Goal: Task Accomplishment & Management: Complete application form

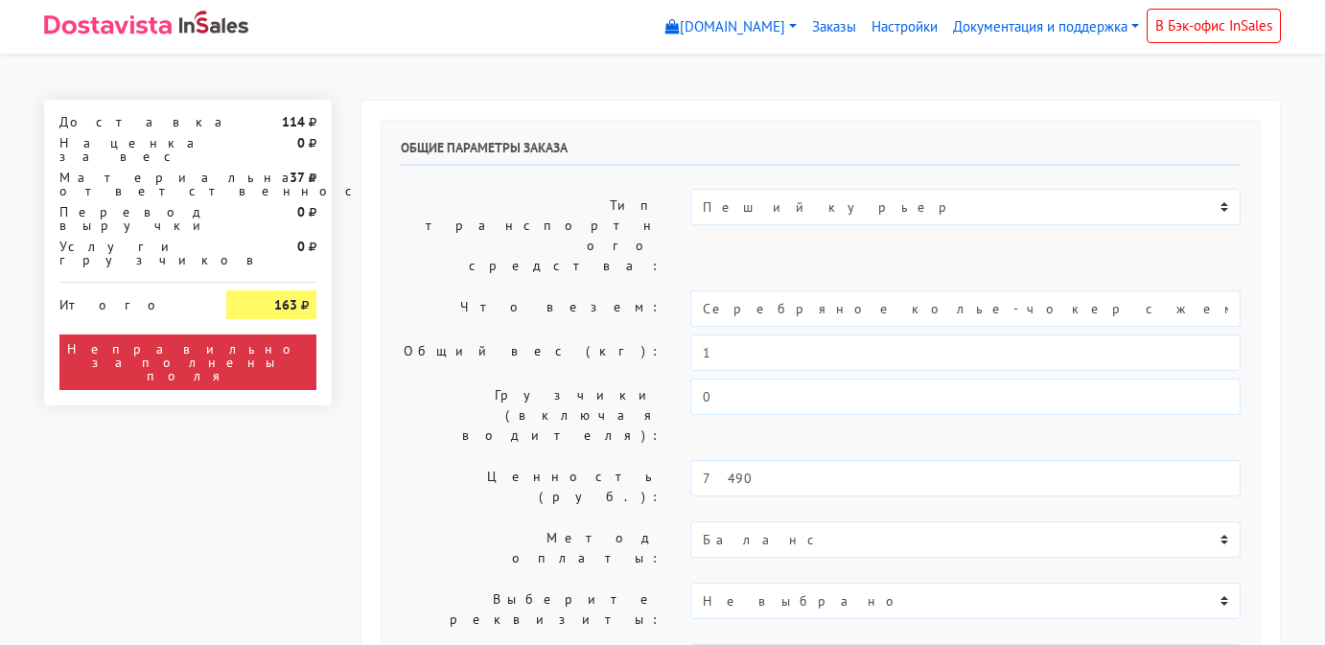
select select "11:00"
select select "20:00"
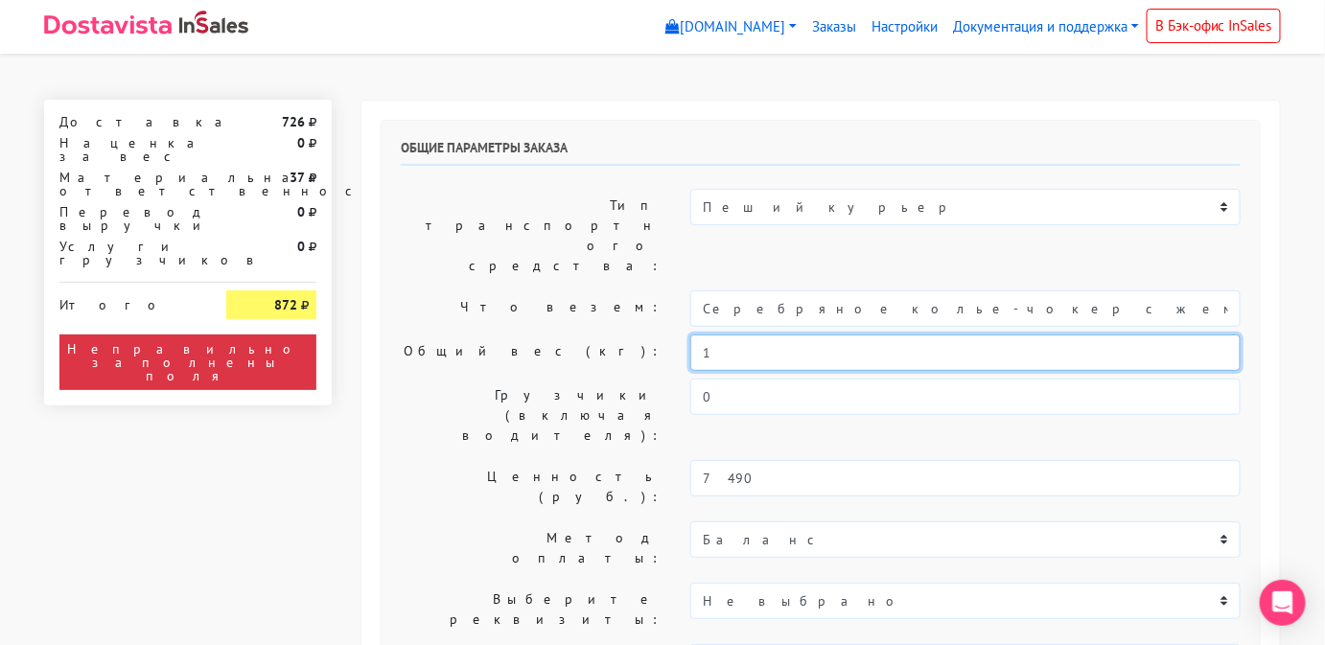
click at [776, 335] on input "1" at bounding box center [965, 353] width 550 height 36
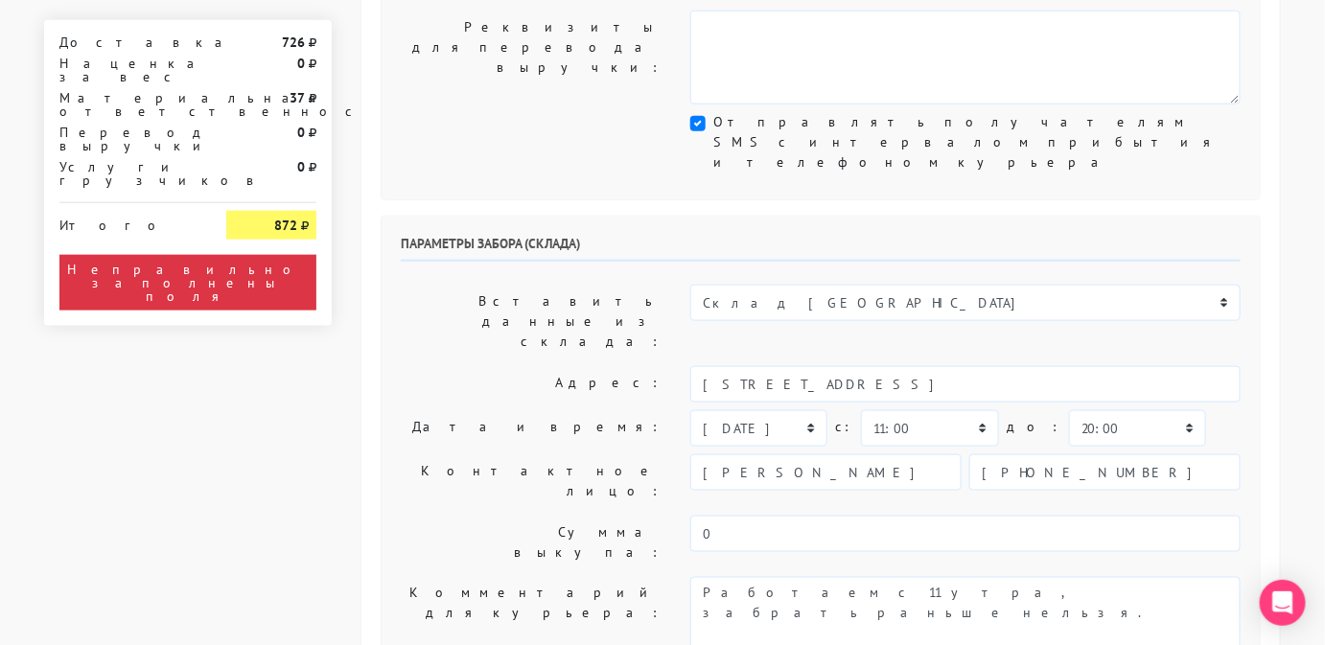
scroll to position [557, 0]
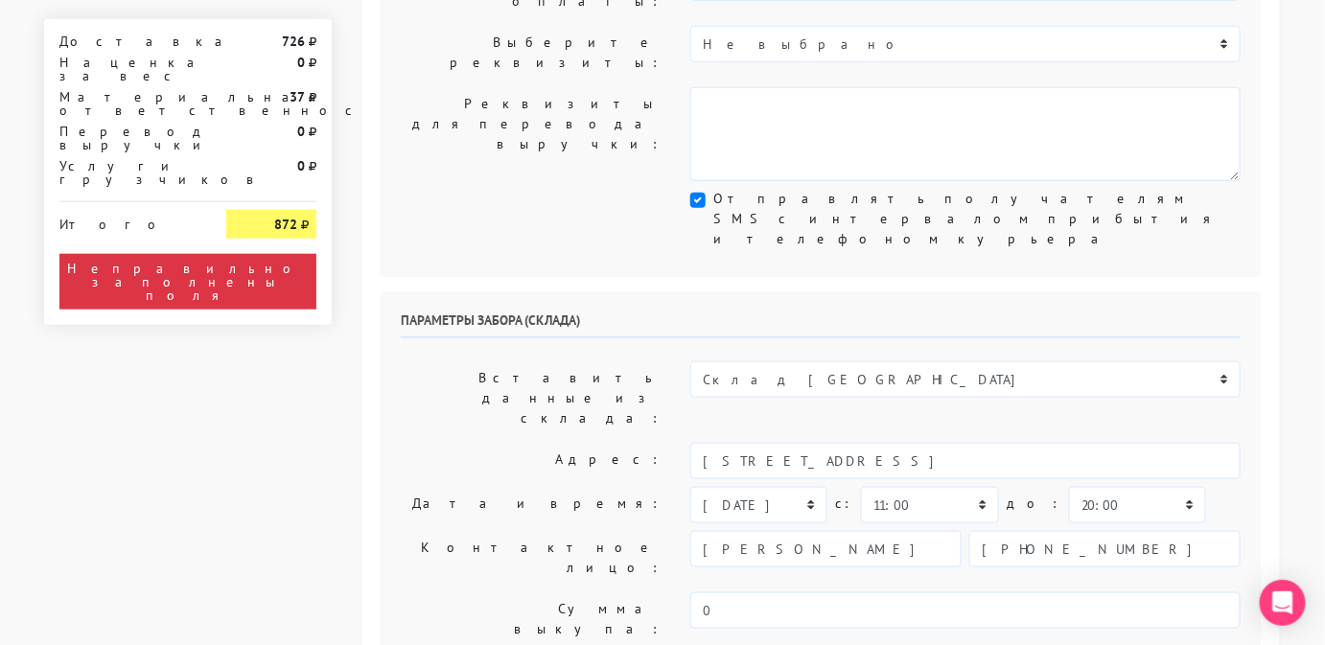
type input "0,5"
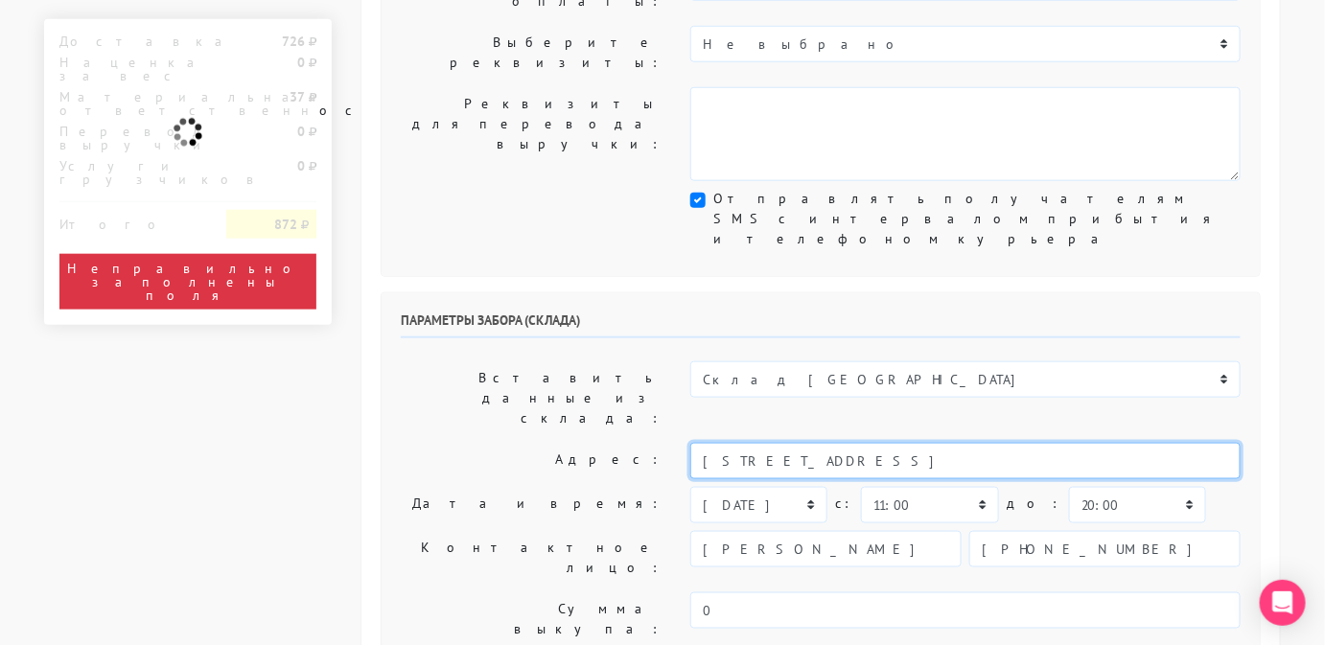
click at [1027, 443] on input "[STREET_ADDRESS]" at bounding box center [965, 461] width 550 height 36
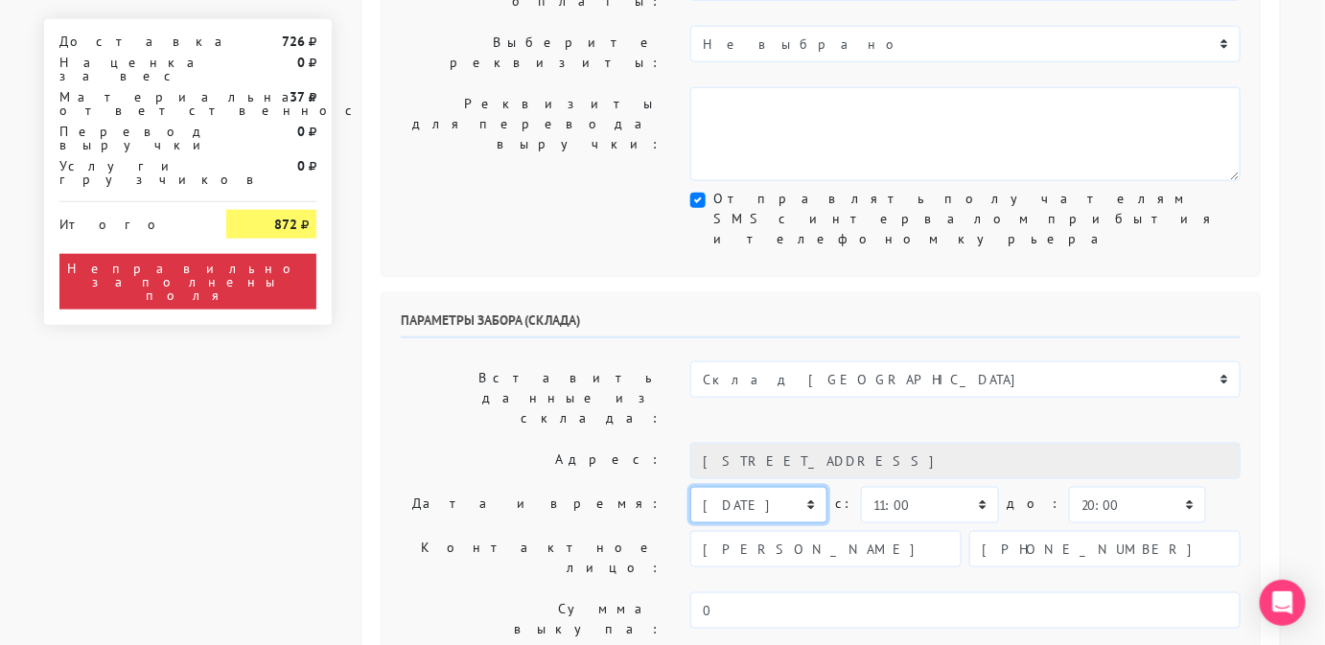
click at [779, 487] on select "[DATE] [DATE] [DATE] [DATE] [DATE] [DATE] [DATE] [DATE] [DATE]" at bounding box center [758, 505] width 137 height 36
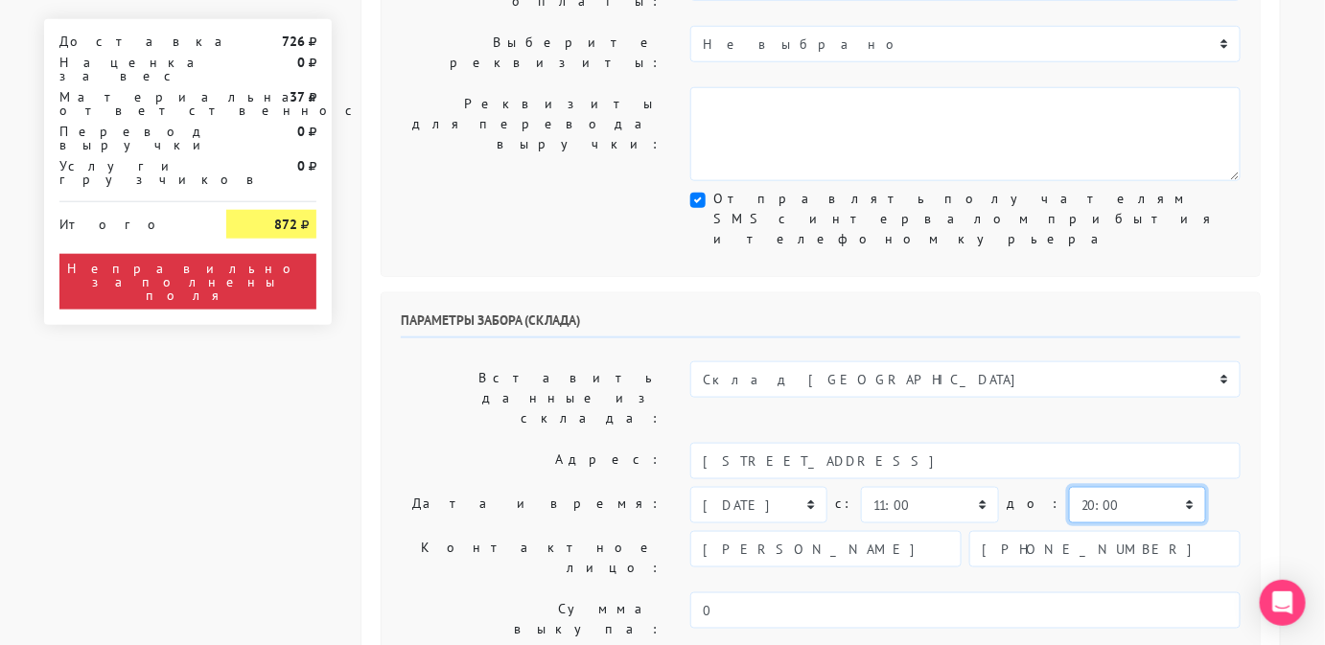
click at [1091, 487] on select "00:00 00:30 01:00 01:30 02:00 02:30 03:00 03:30 04:00 04:30 05:00 05:30 06:00 0…" at bounding box center [1137, 505] width 137 height 36
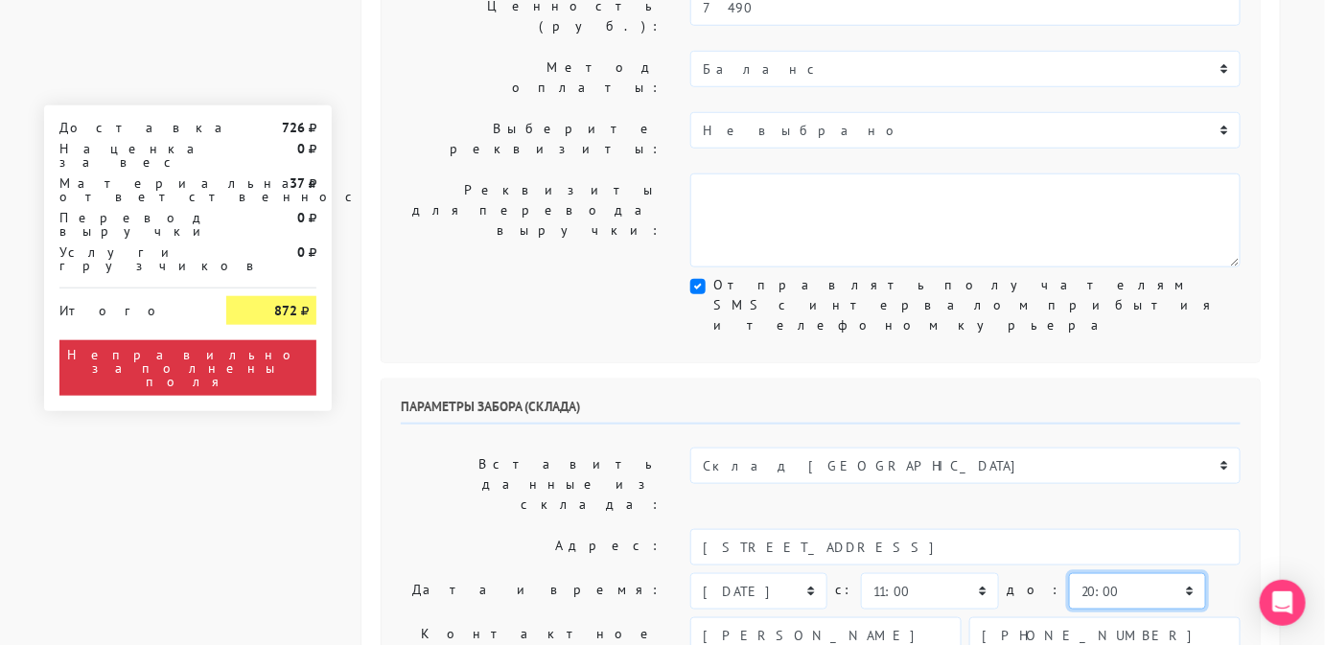
scroll to position [470, 0]
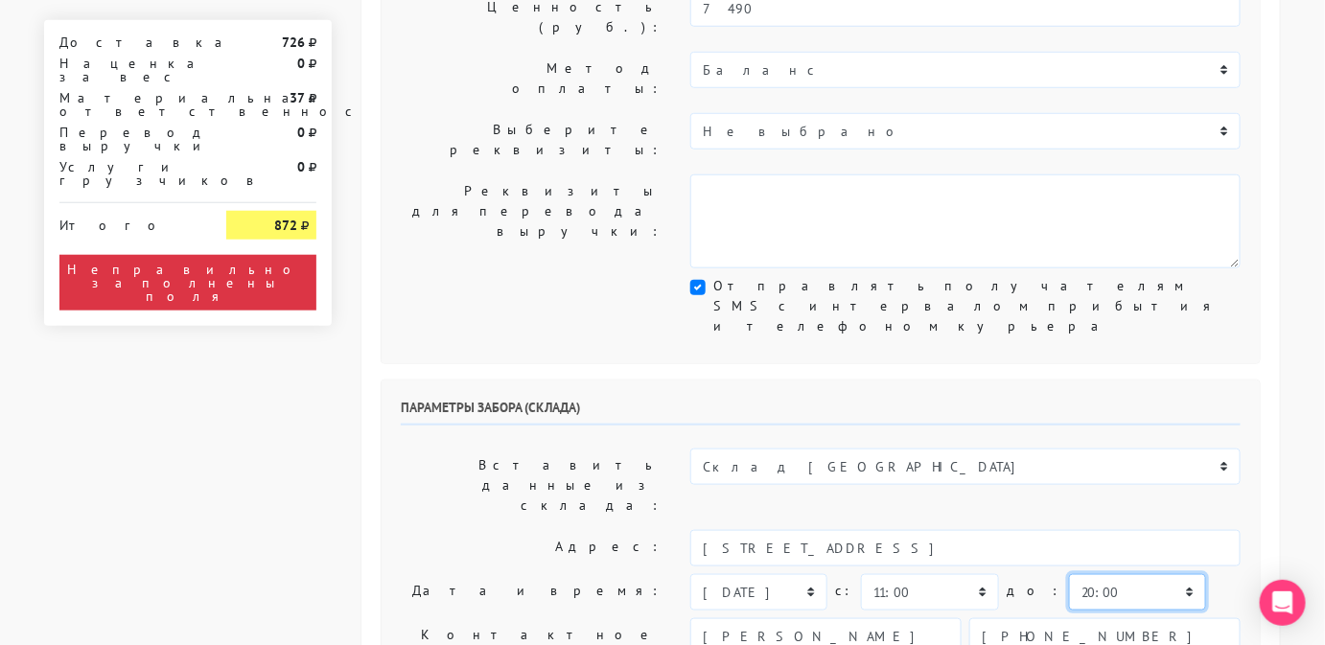
click at [1079, 574] on select "00:00 00:30 01:00 01:30 02:00 02:30 03:00 03:30 04:00 04:30 05:00 05:30 06:00 0…" at bounding box center [1137, 592] width 137 height 36
select select "12:00"
click at [1069, 574] on select "00:00 00:30 01:00 01:30 02:00 02:30 03:00 03:30 04:00 04:30 05:00 05:30 06:00 0…" at bounding box center [1137, 592] width 137 height 36
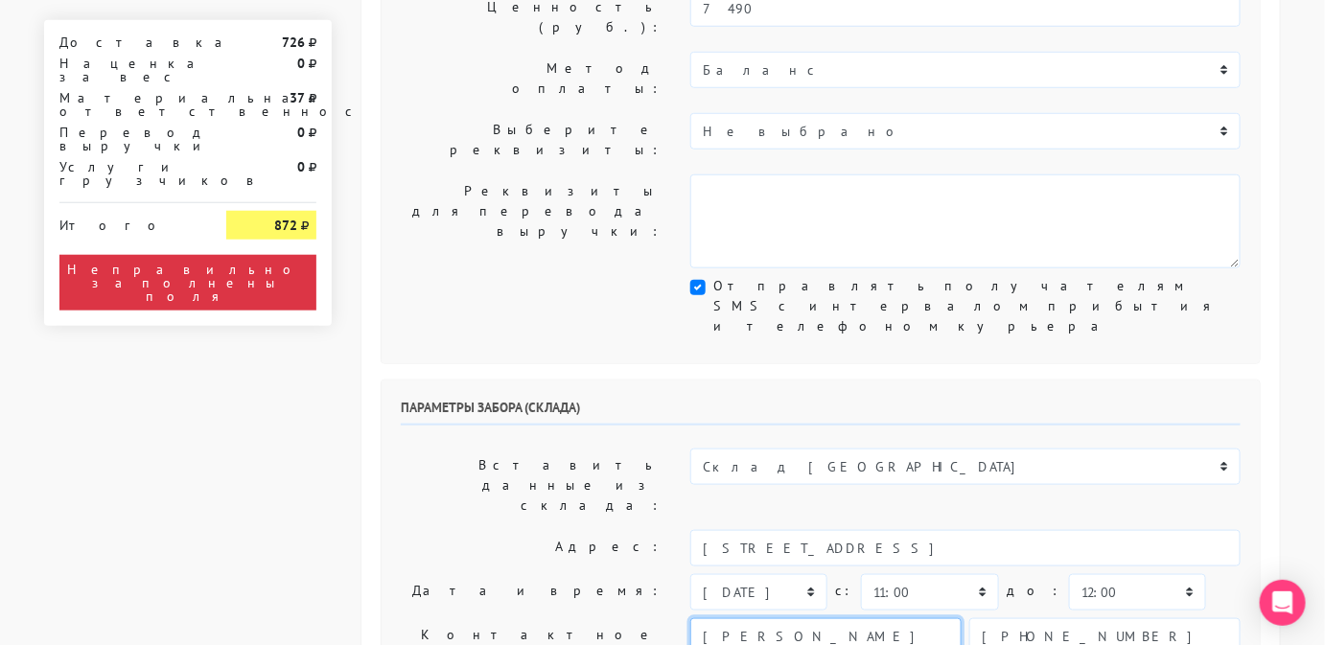
click at [844, 618] on input "[PERSON_NAME]" at bounding box center [825, 636] width 271 height 36
type input "менеджер"
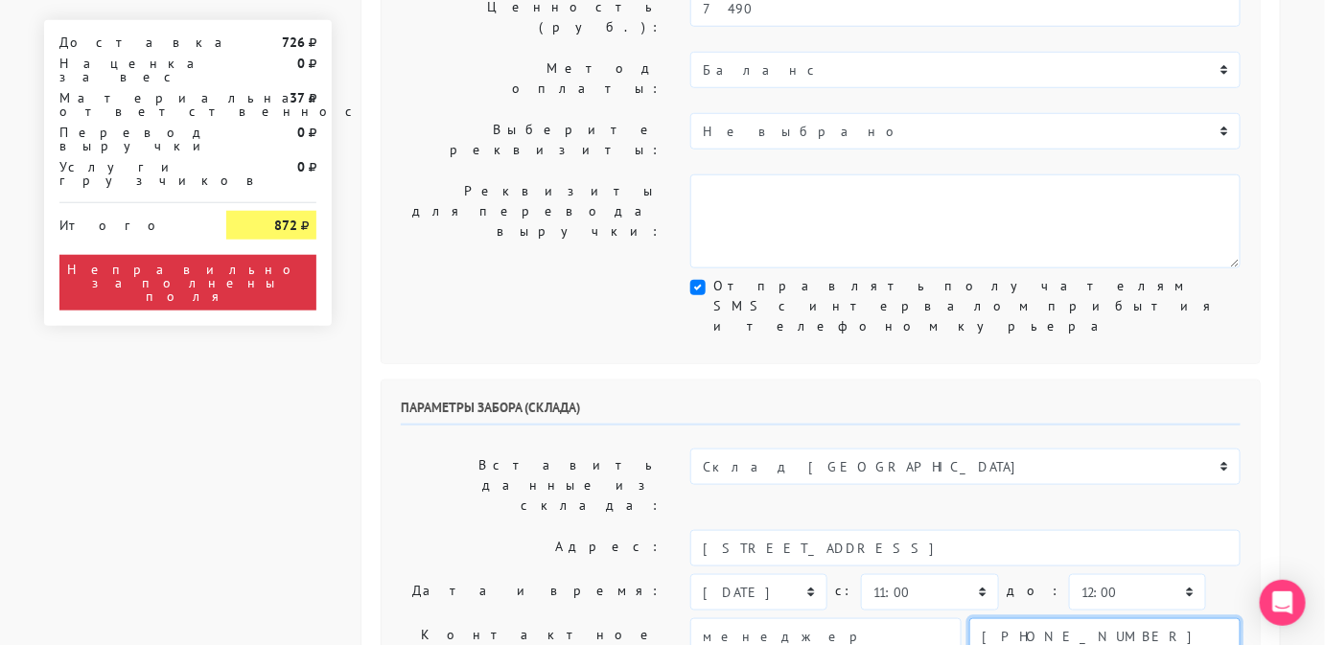
click at [1106, 618] on input "[PHONE_NUMBER]" at bounding box center [1104, 636] width 271 height 36
type input "+"
click at [1106, 618] on input "text" at bounding box center [1104, 636] width 271 height 36
type input "9806583831"
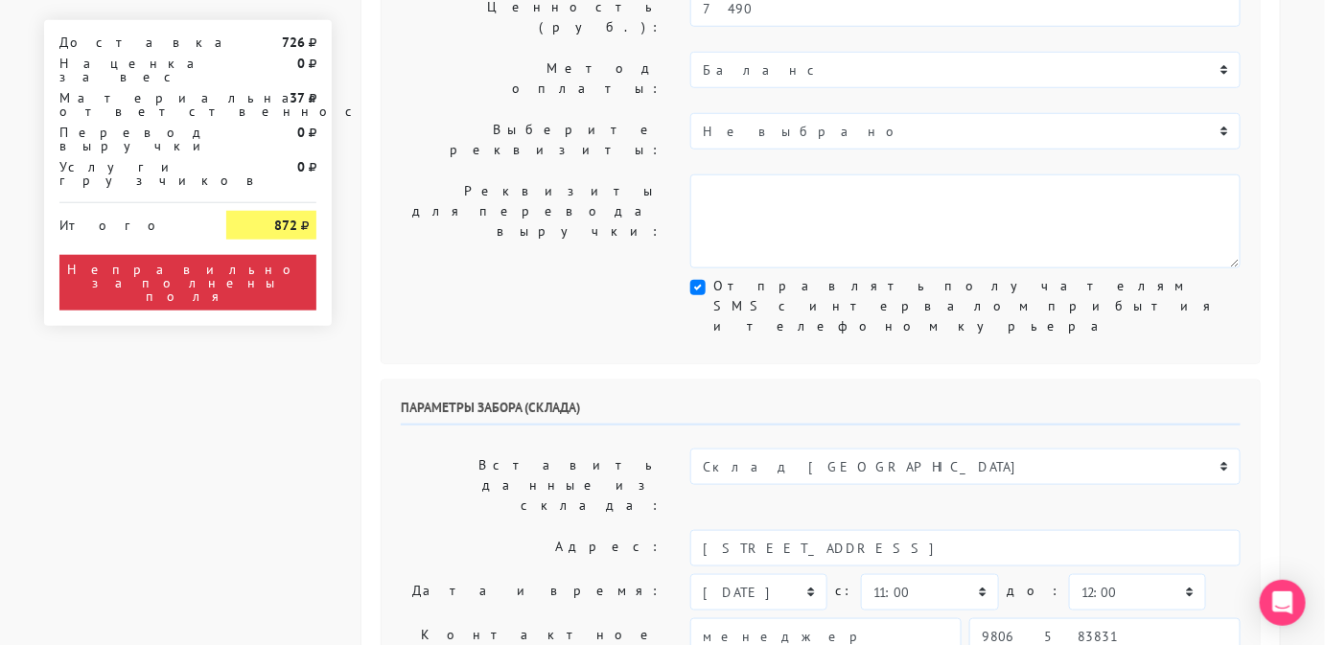
type textarea "Работаем с 11 утра, забрать раньше нельзя. Магазин SBLESKOM . Вход у остановки …"
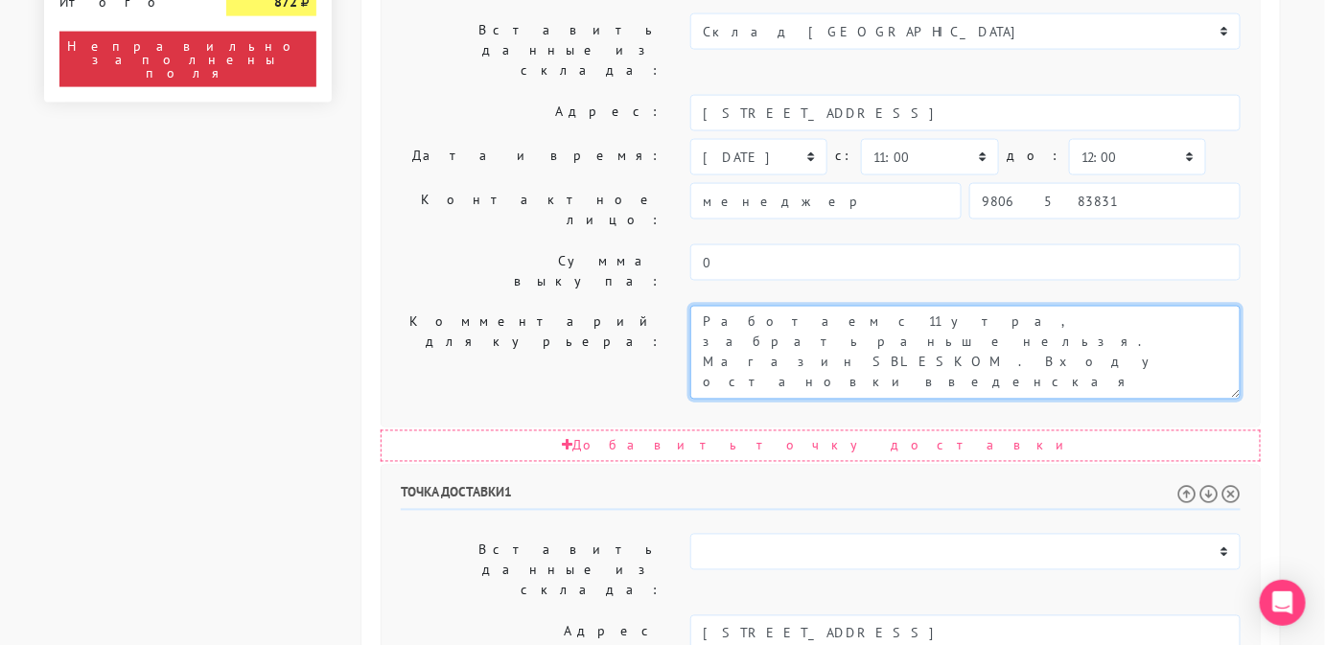
scroll to position [905, 0]
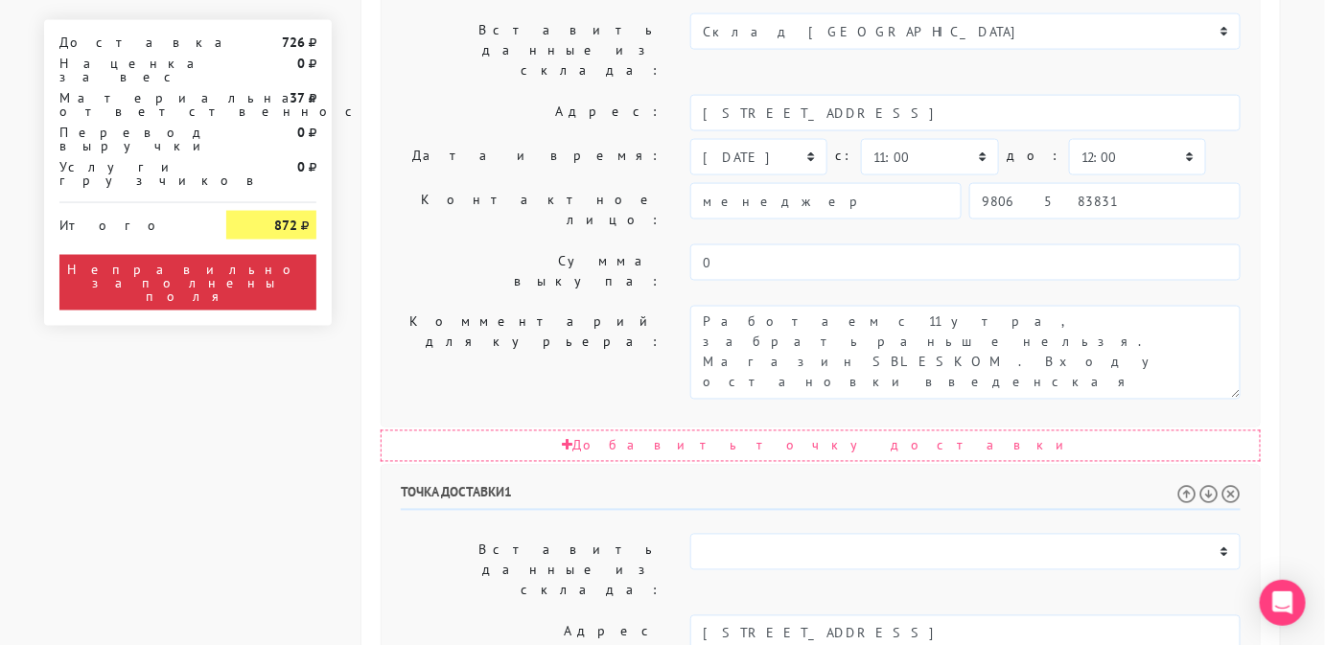
select select "[DATE]"
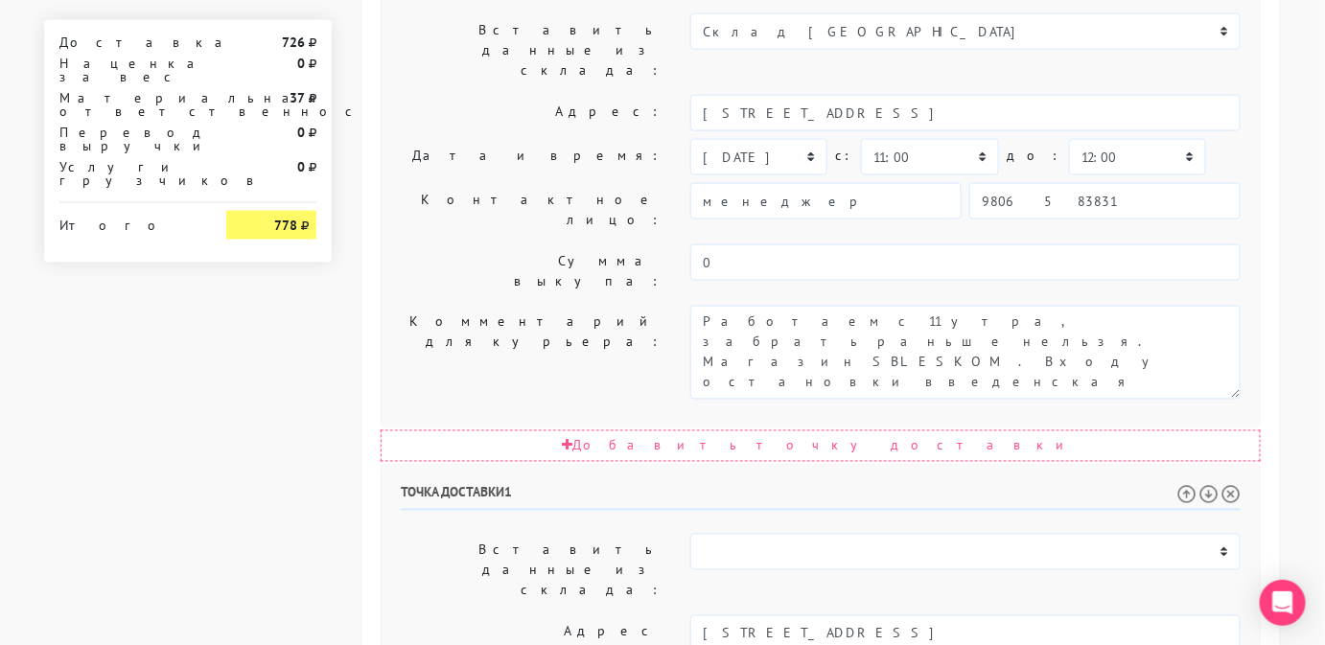
select select "12:00"
select select "16:00"
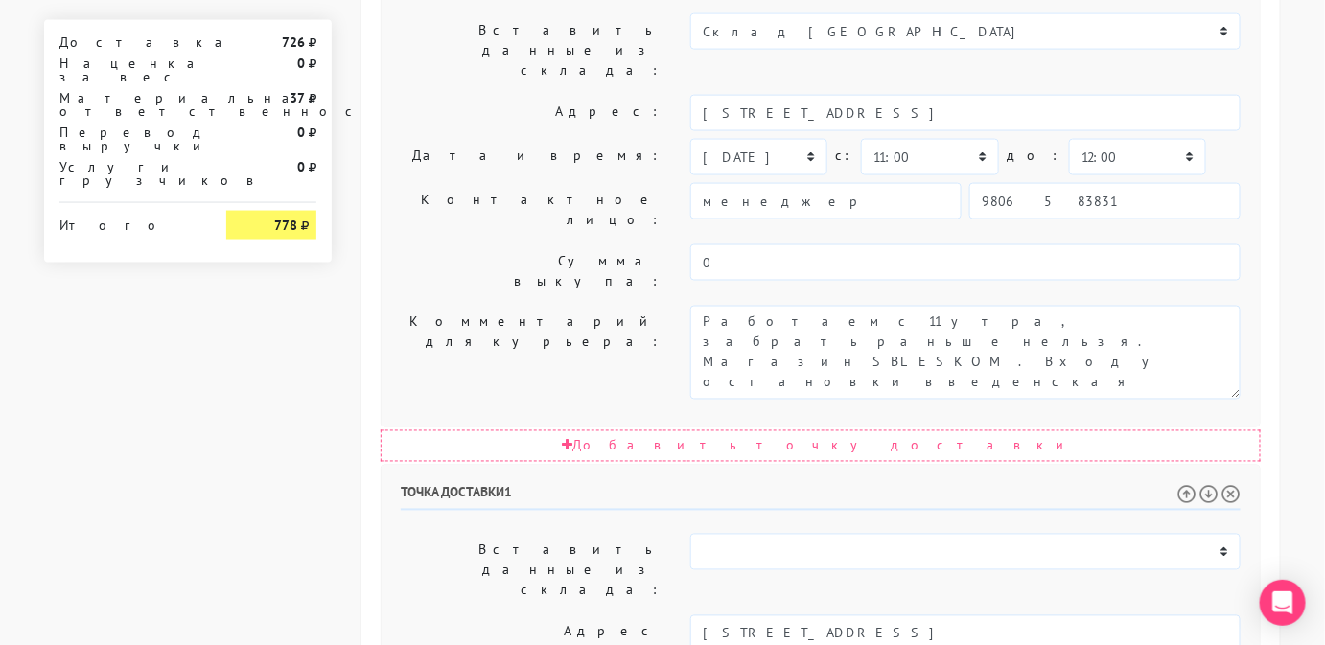
paste textarea "[STREET_ADDRESS]"
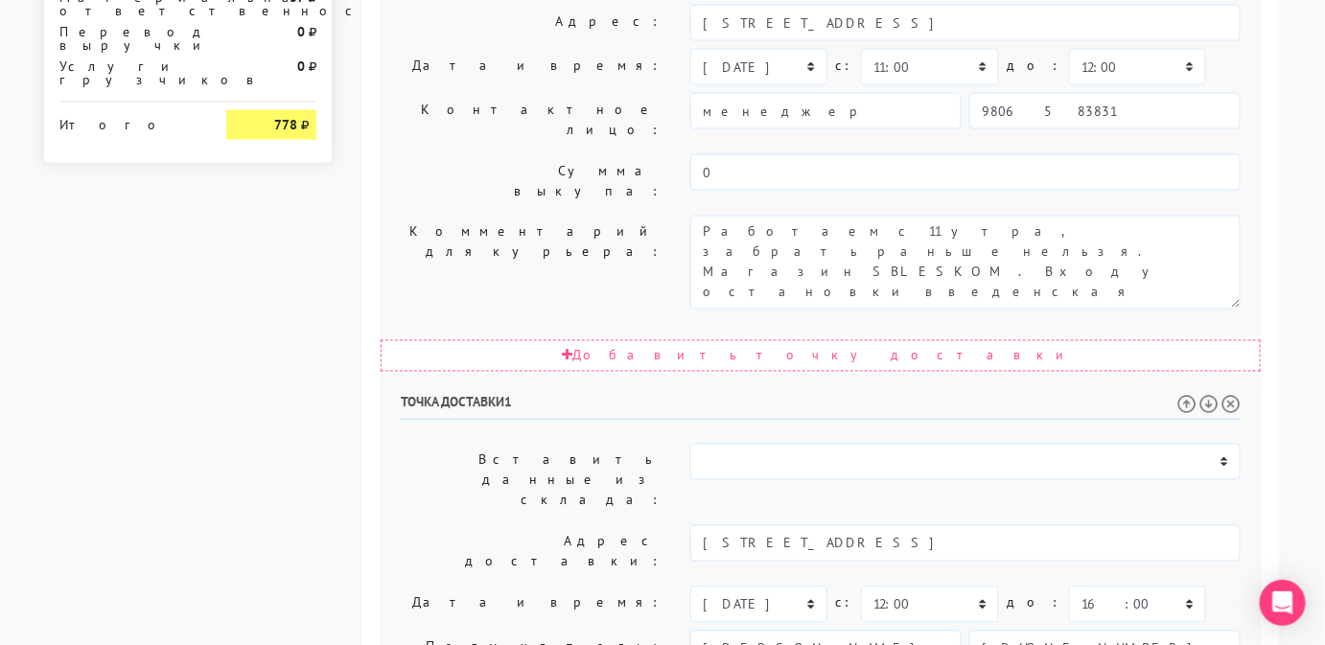
scroll to position [996, 0]
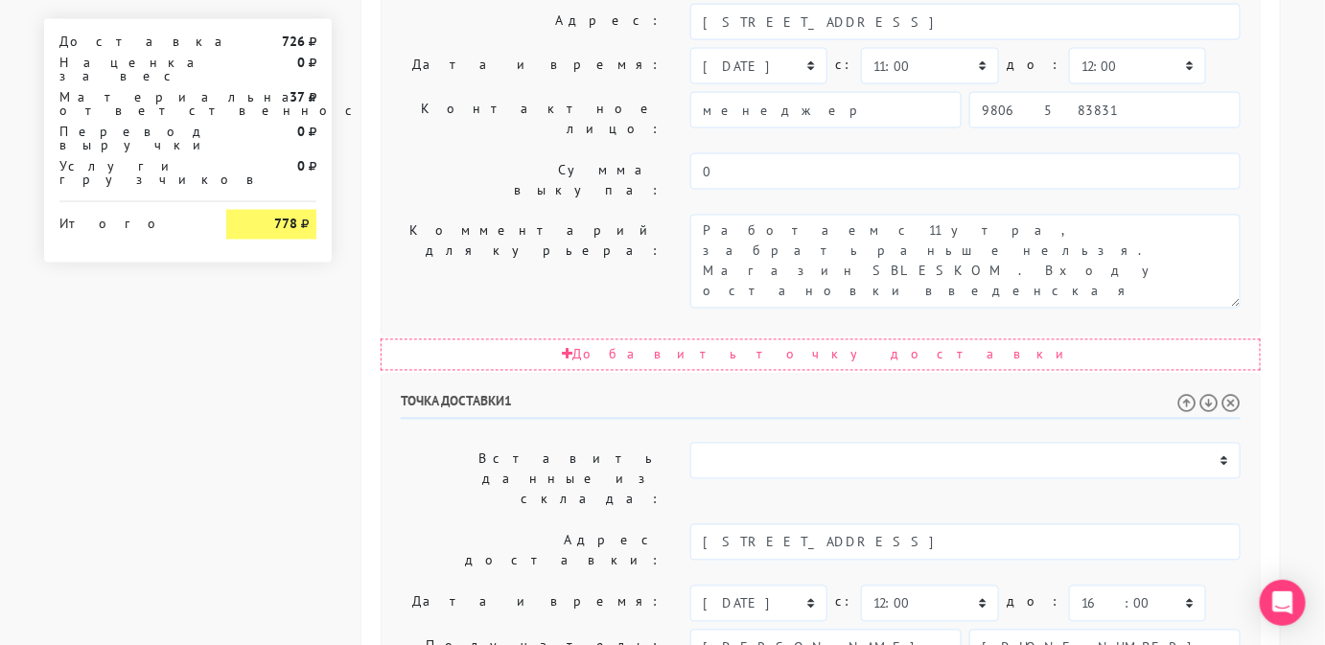
type textarea "Позвонить получателю за 1 час. Частный дом [STREET_ADDRESS]"
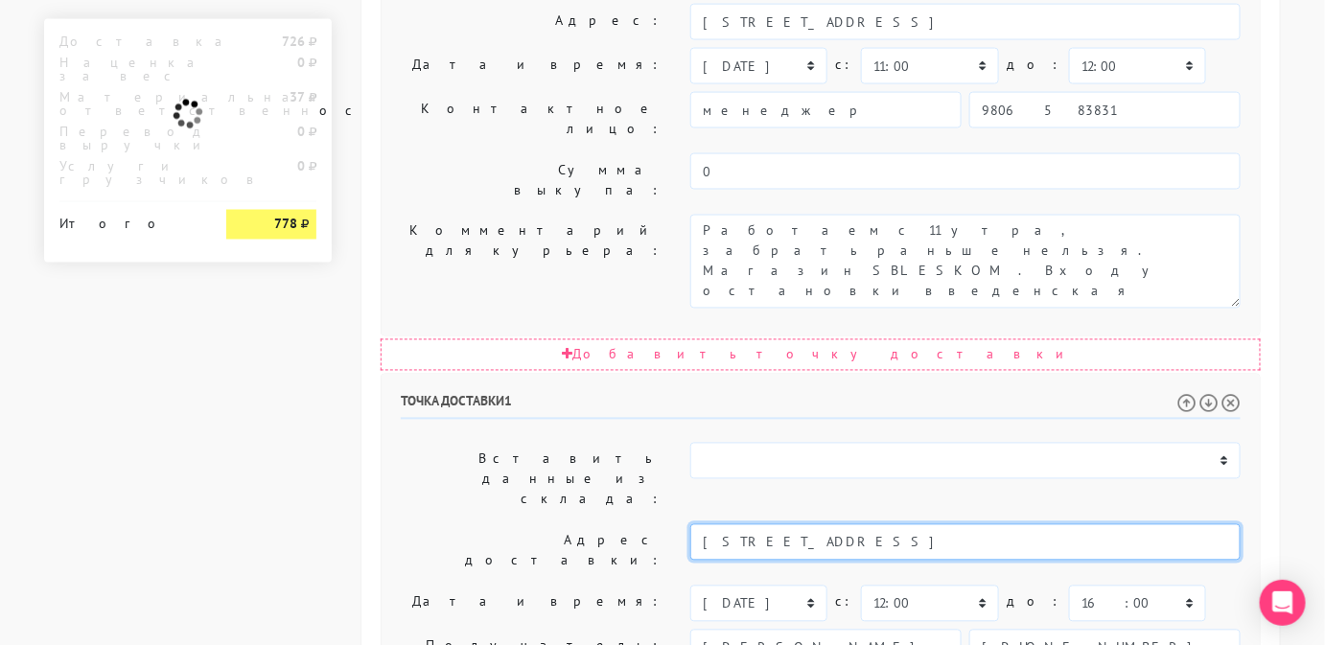
click at [958, 524] on input "[STREET_ADDRESS]" at bounding box center [965, 542] width 550 height 36
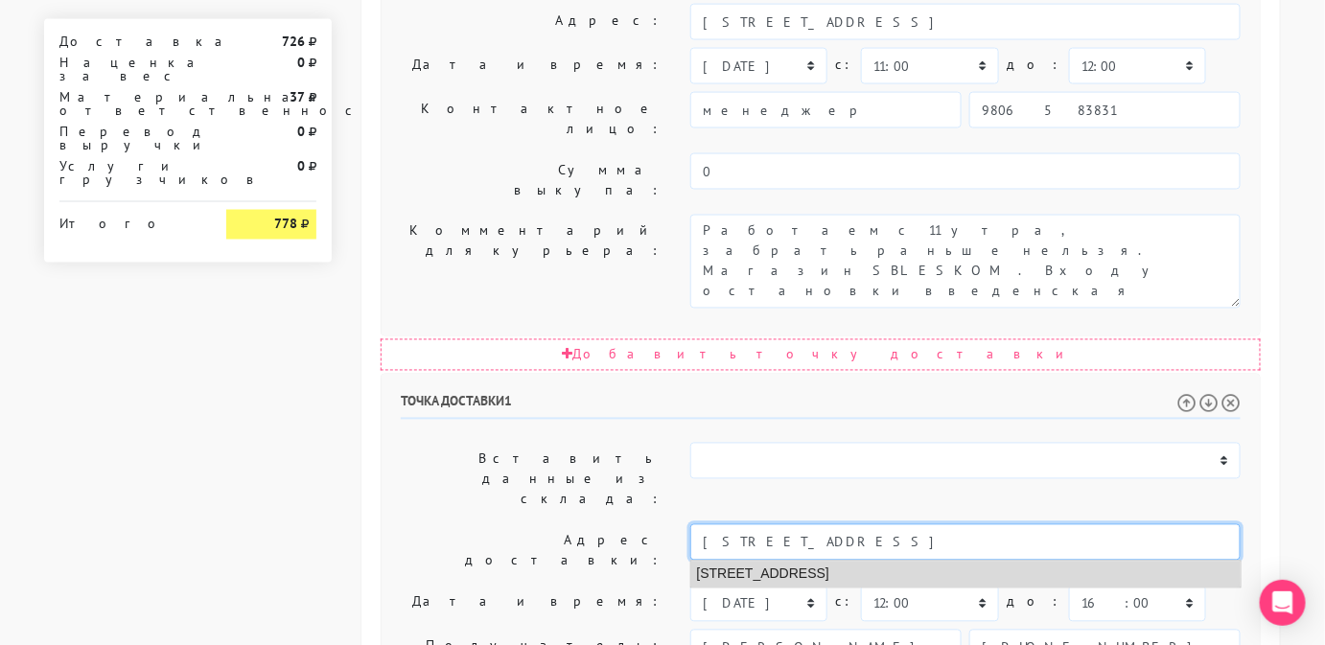
click at [959, 562] on li "[STREET_ADDRESS]" at bounding box center [965, 575] width 549 height 26
type input "[STREET_ADDRESS]"
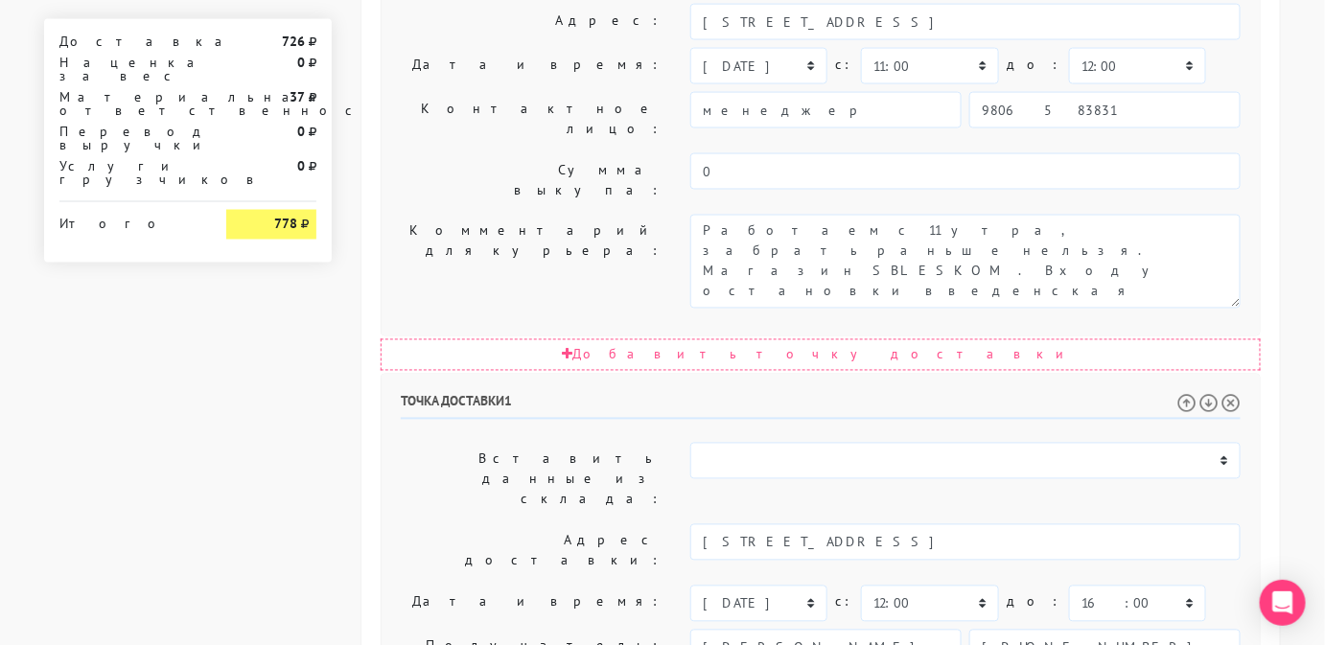
click at [1195, 586] on div "[DATE] [DATE] [DATE] [DATE] [DATE] [DATE] [DATE] [DATE] [DATE] [DATE] [DATE] [D…" at bounding box center [965, 604] width 550 height 36
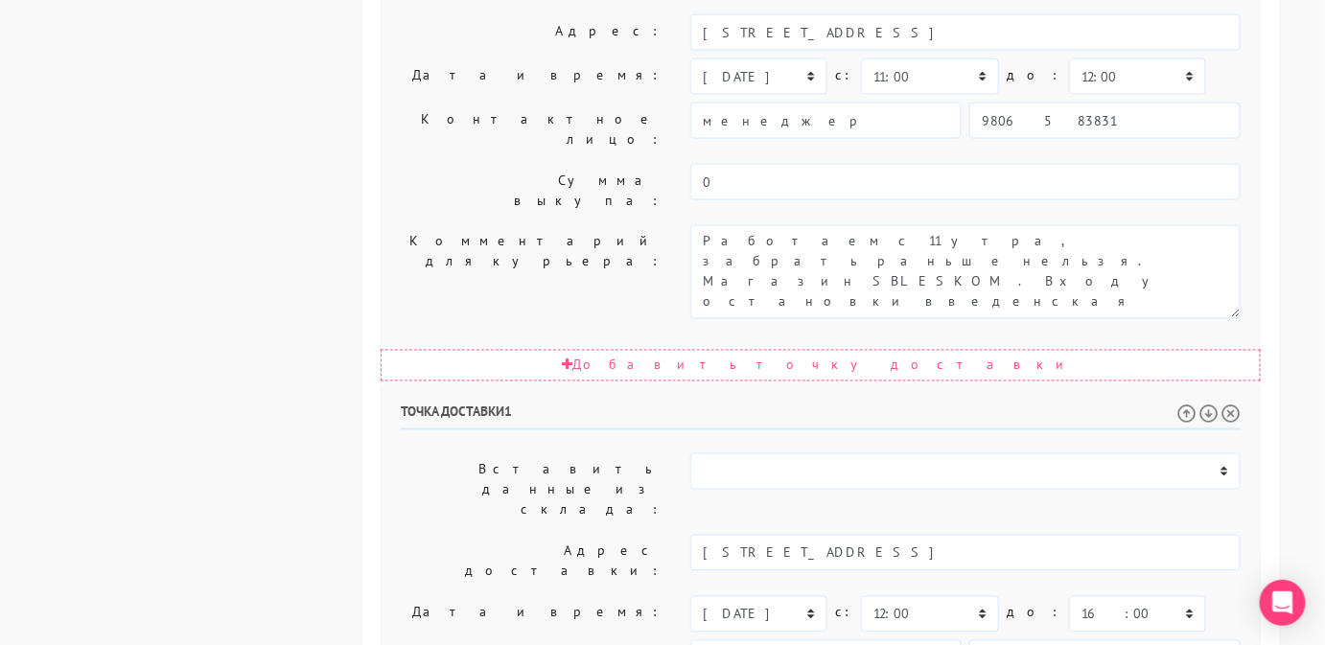
scroll to position [1117, 0]
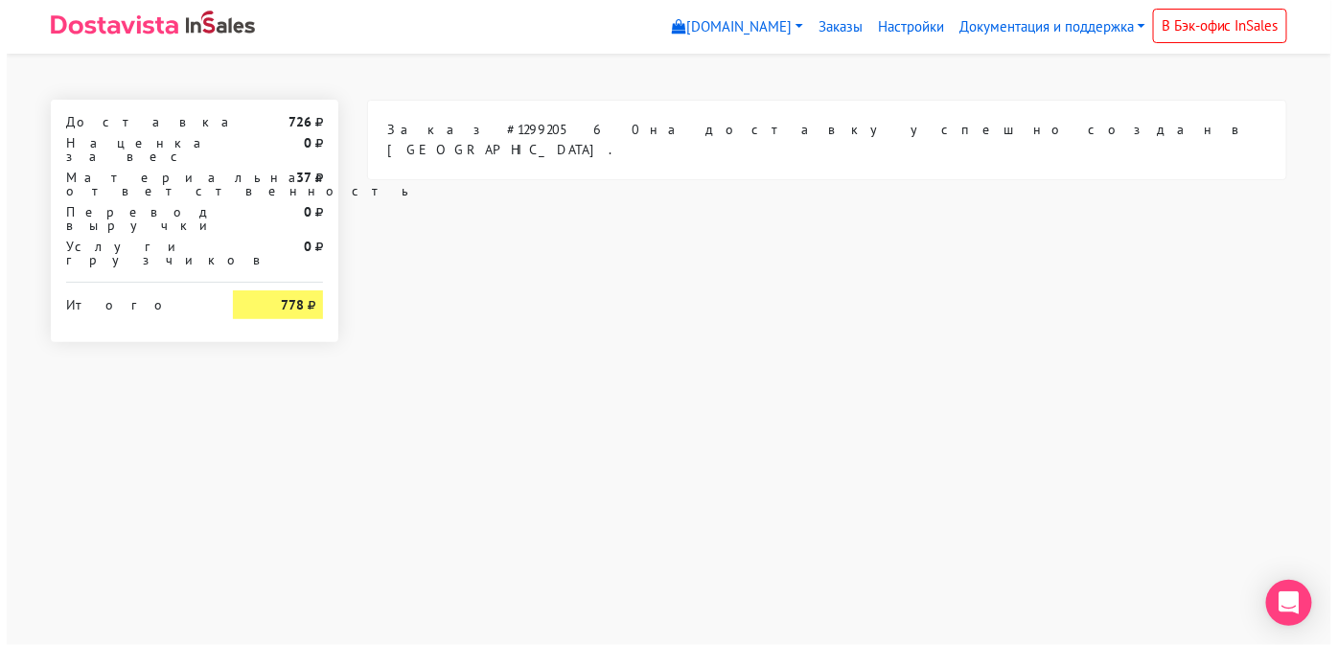
scroll to position [0, 0]
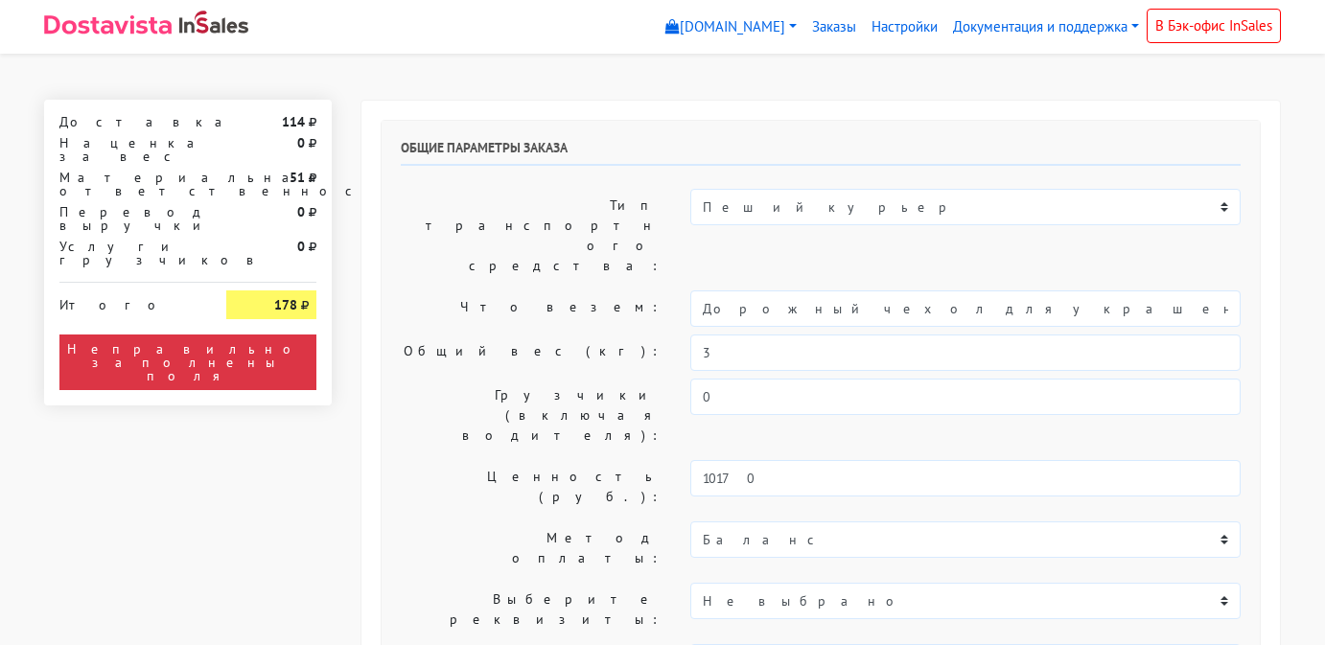
select select "11:00"
select select "20:00"
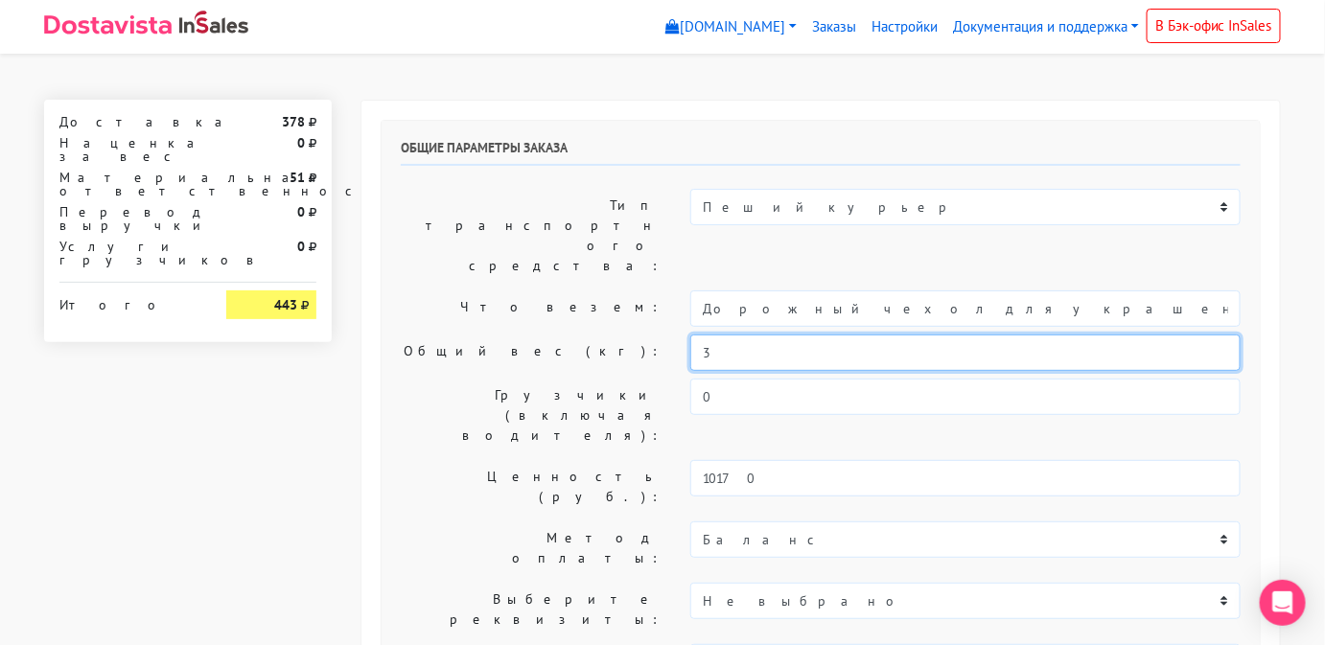
click at [777, 335] on input "3" at bounding box center [965, 353] width 550 height 36
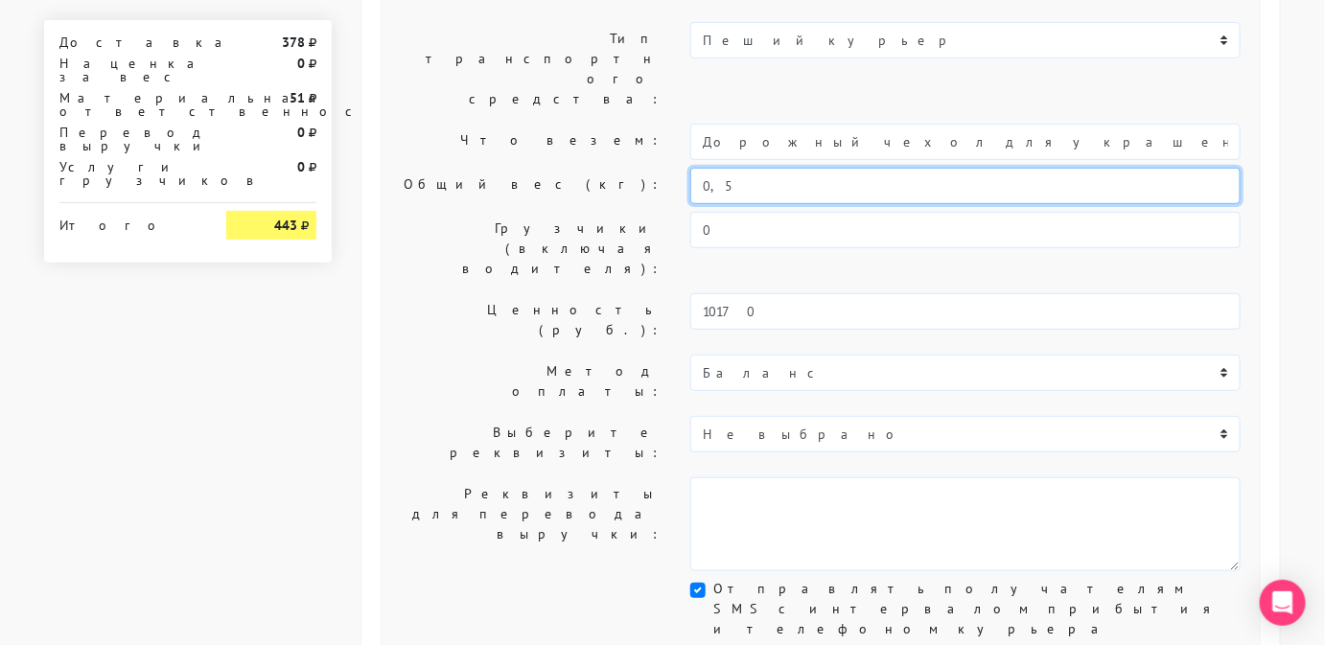
scroll to position [342, 0]
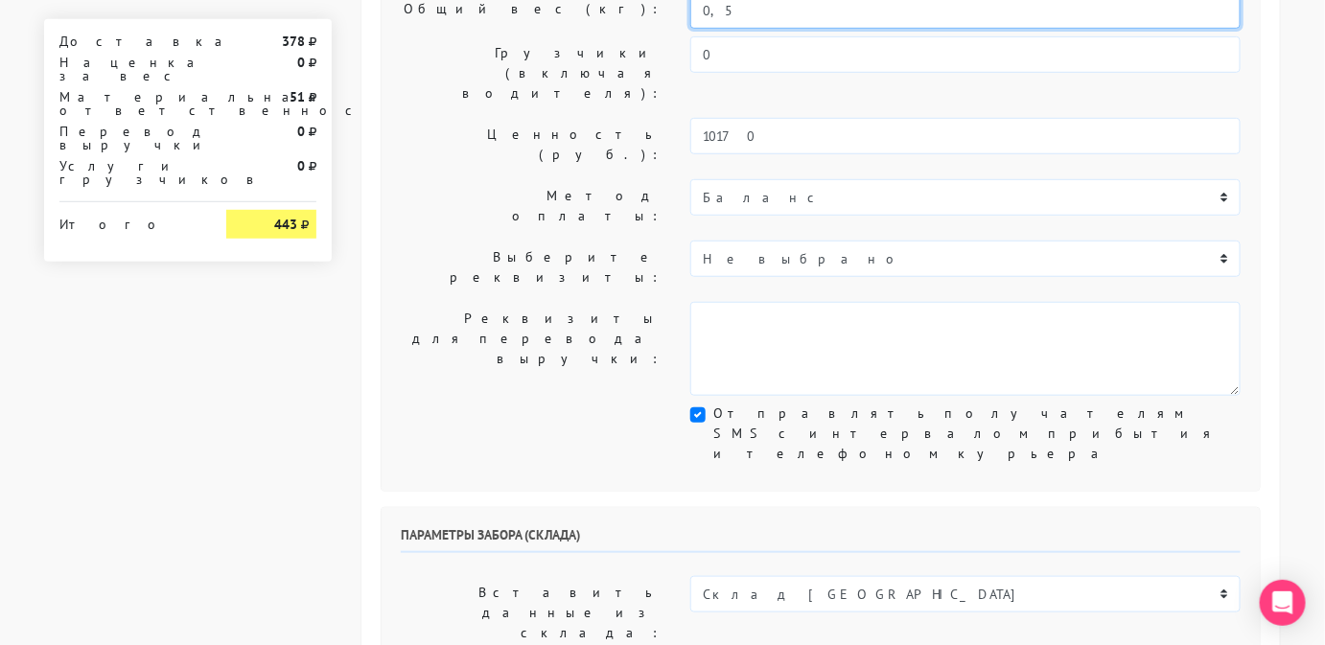
type input "0,5"
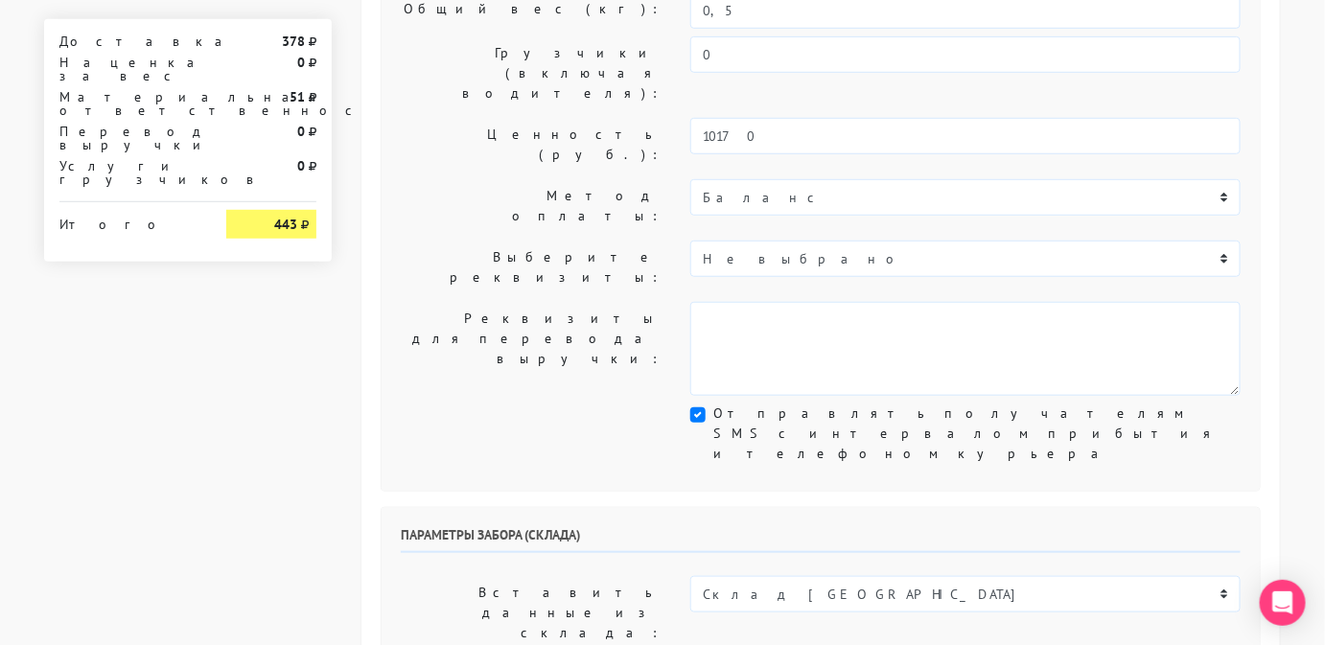
select select "12:00"
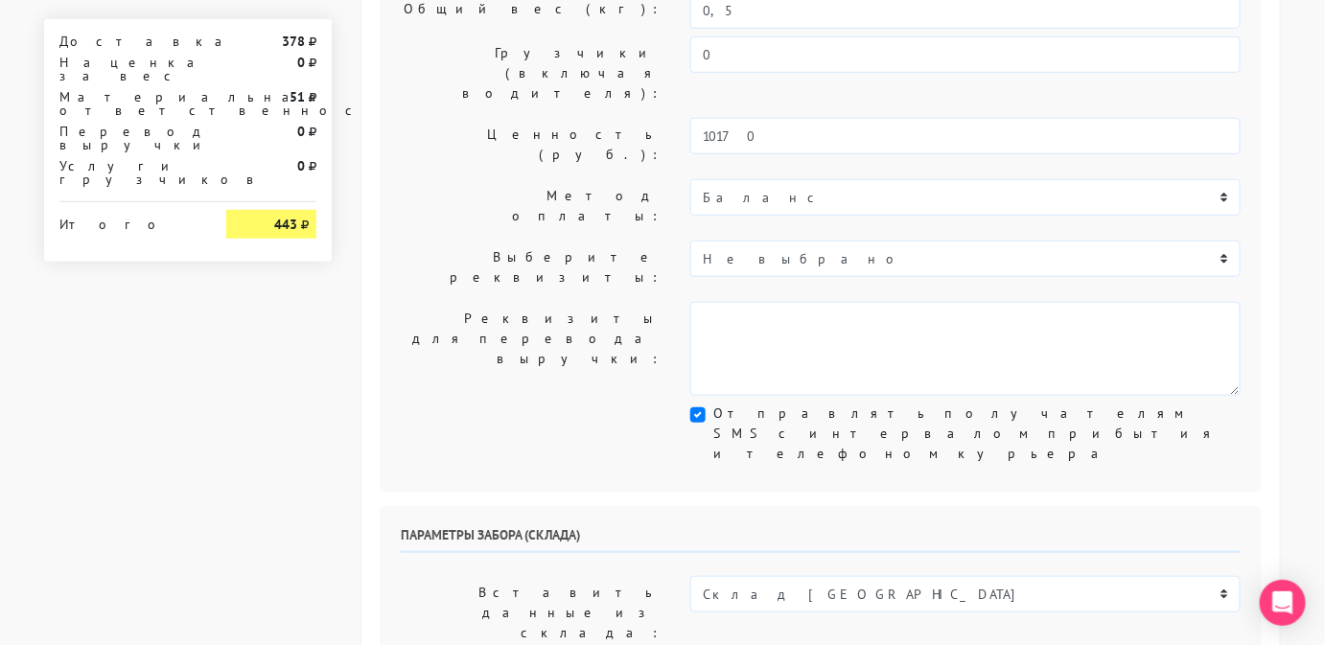
type input "9806583831"
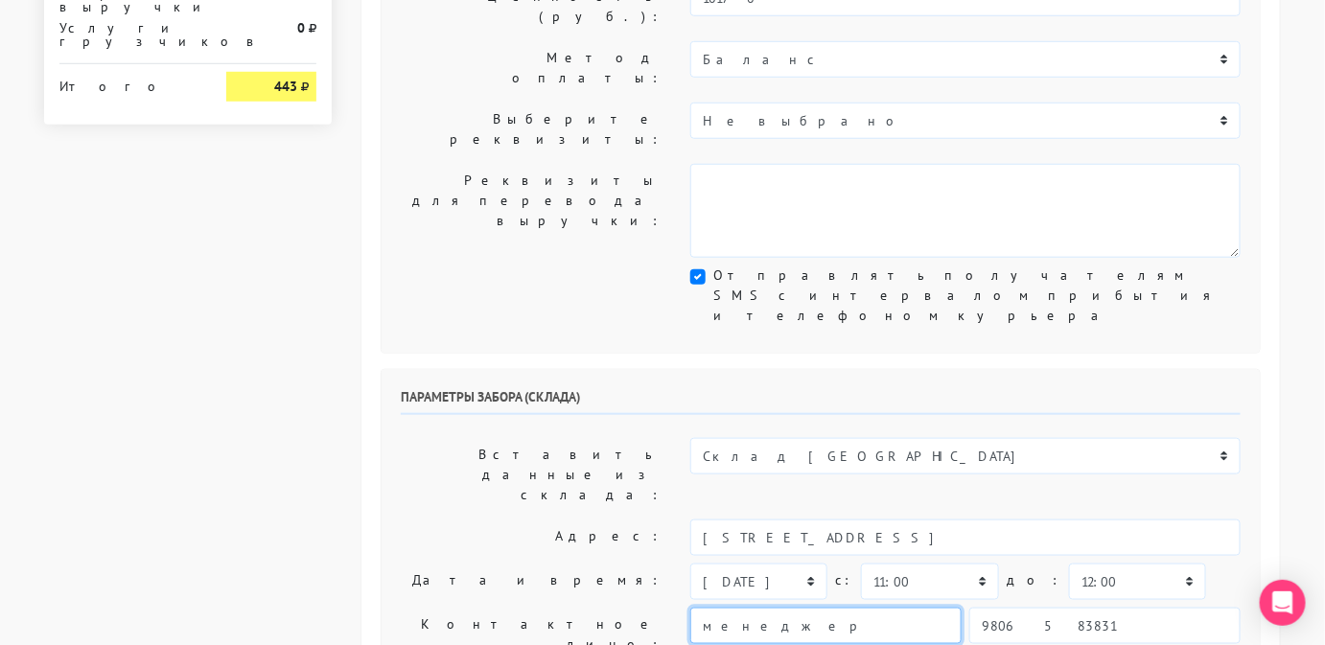
scroll to position [485, 0]
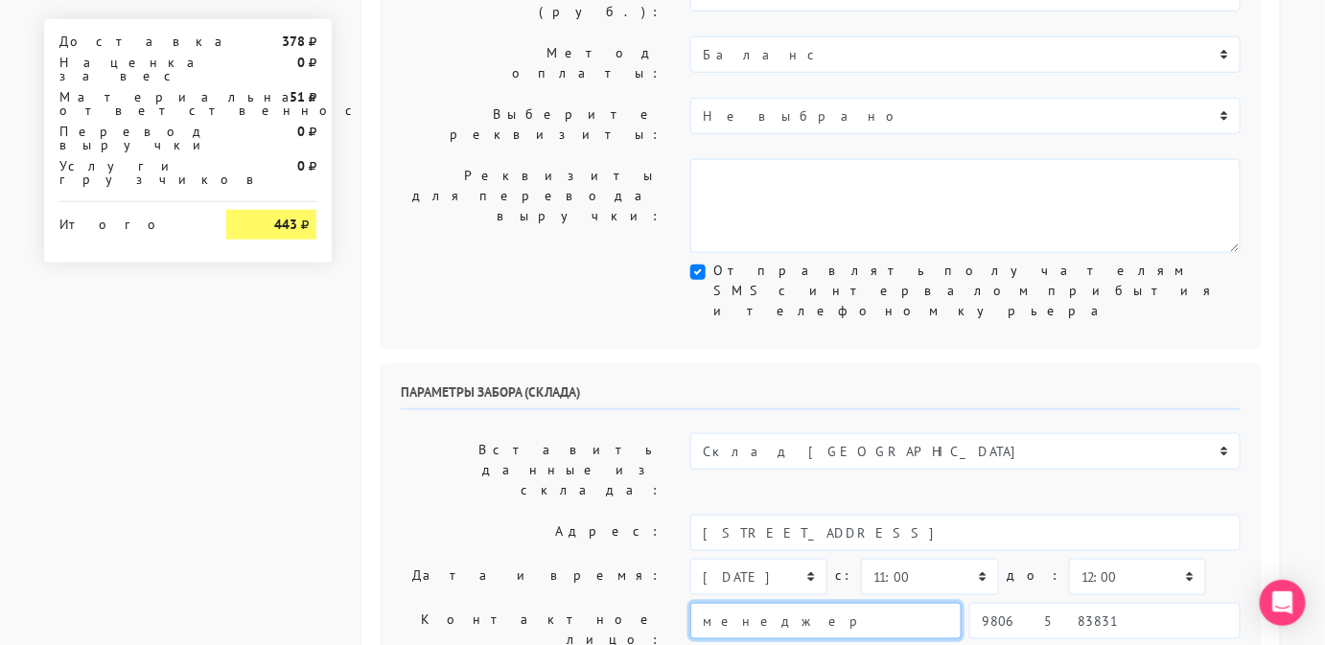
type input "менеджер"
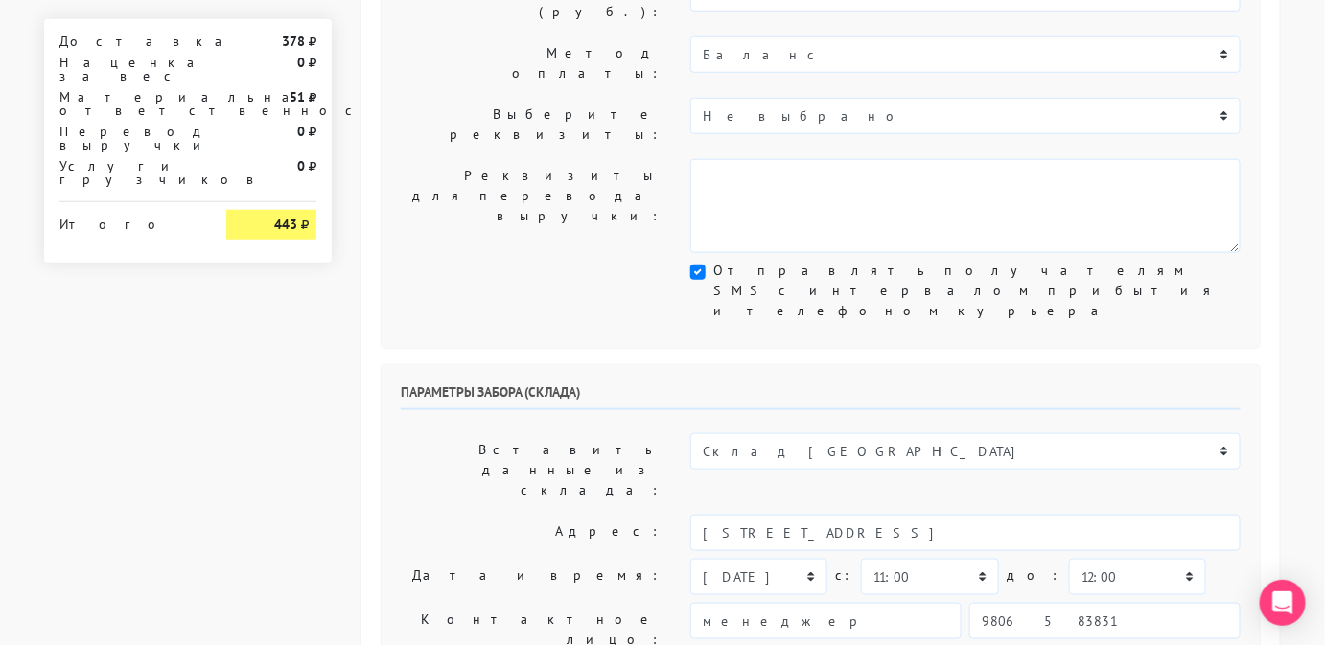
type textarea "Работаем с 11 утра, забрать раньше нельзя. Магазин SBLESKOM . Вход у остановки …"
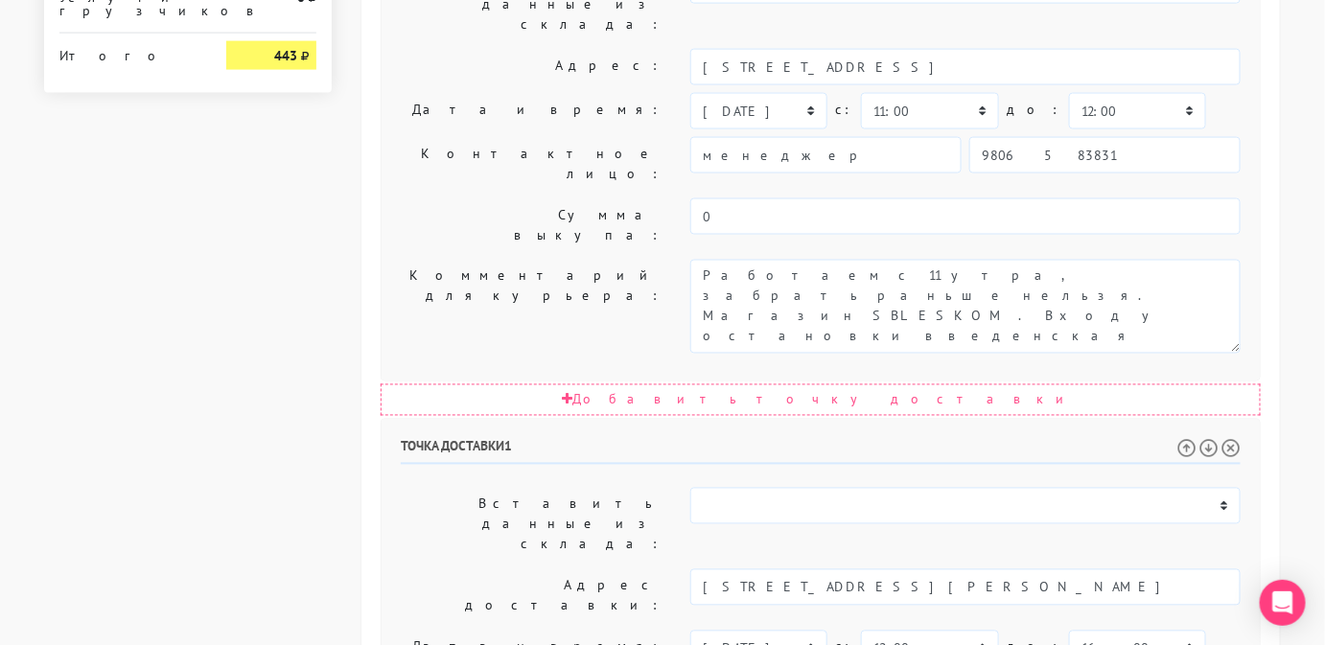
scroll to position [980, 0]
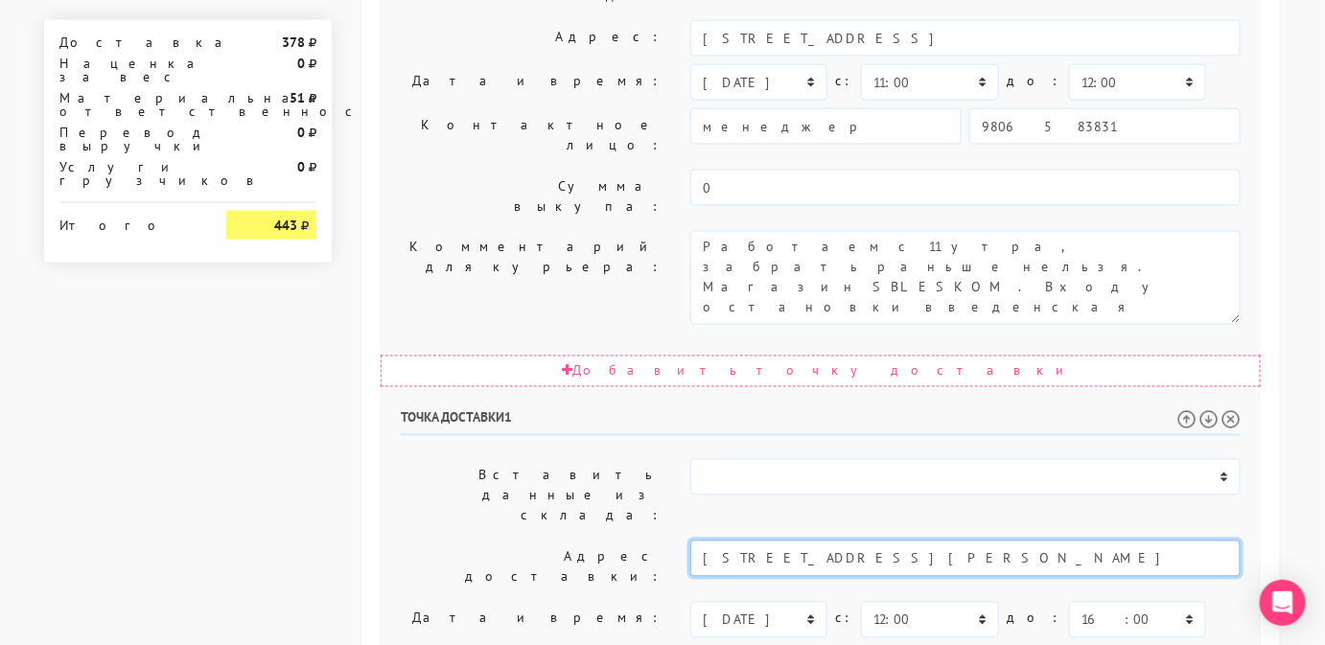
drag, startPoint x: 1064, startPoint y: 267, endPoint x: 833, endPoint y: 253, distance: 231.5
click at [833, 541] on input "Санкт-Петербург, СПб, Невский проспект, дом 24, офис 132" at bounding box center [965, 559] width 550 height 36
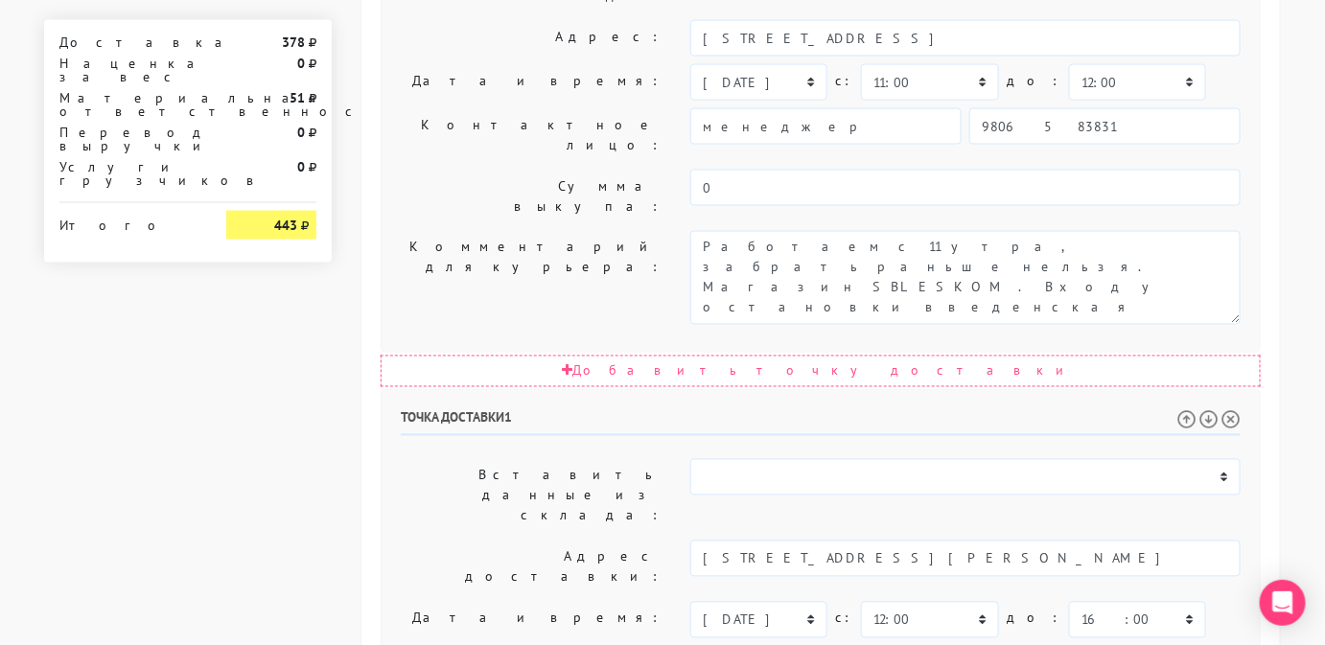
paste textarea "Невский проспект, дом 24, офис 132"
type textarea "Позвонить получателю за 1 час. доставку могу принять по рабочим дням с 11 до 18…"
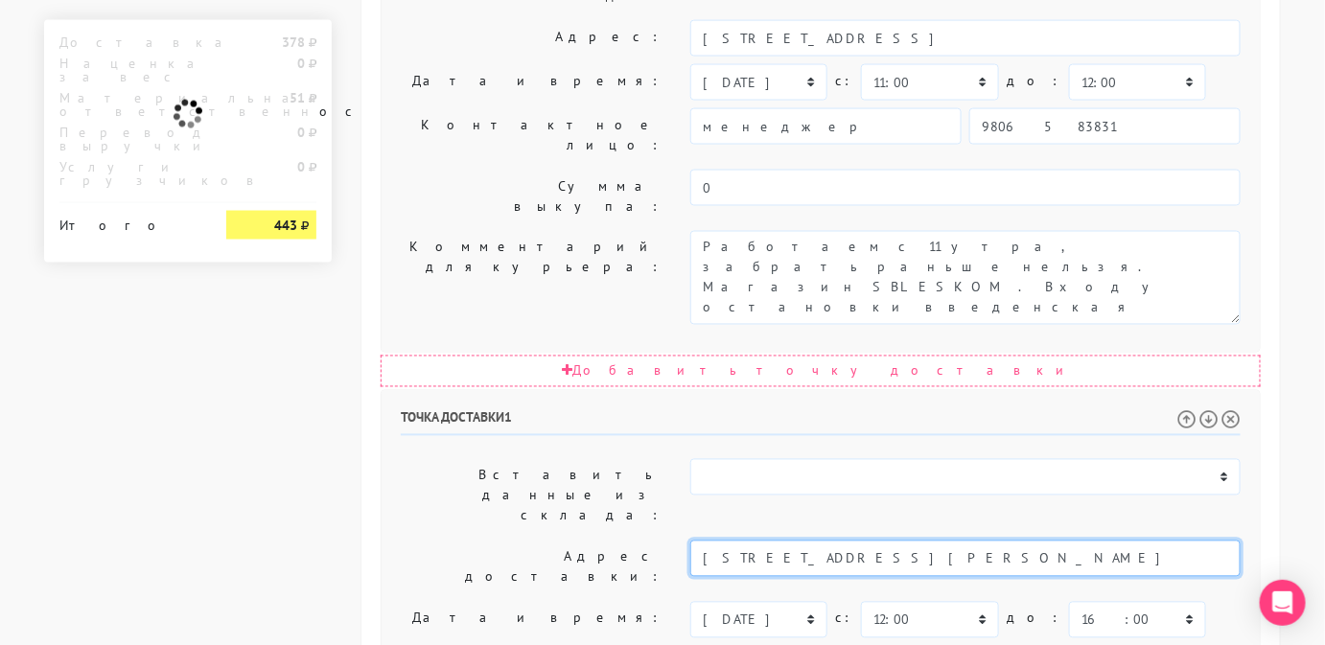
click at [1138, 541] on input "Санкт-Петербург, СПб, Невский проспект, дом 24, офис 132" at bounding box center [965, 559] width 550 height 36
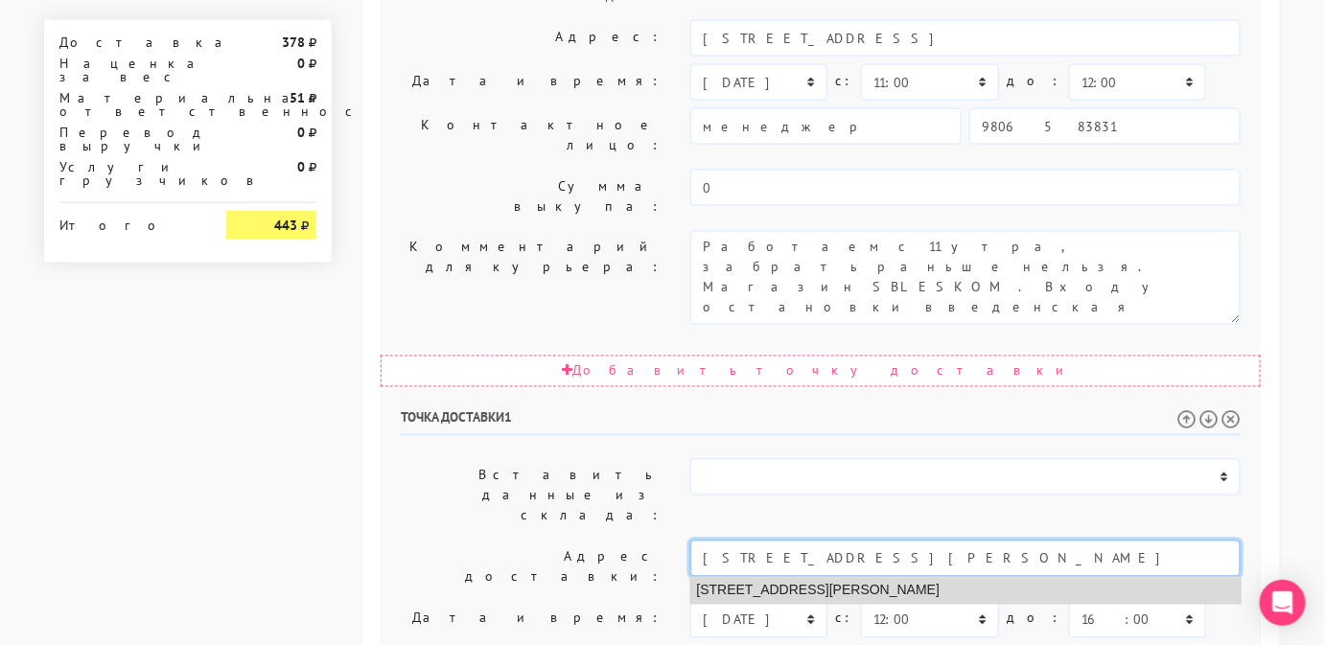
click at [1013, 578] on li "Санкт-Петербург, Невский проспект, 22-24 / Малая Конюшенная улица, 9" at bounding box center [965, 591] width 549 height 26
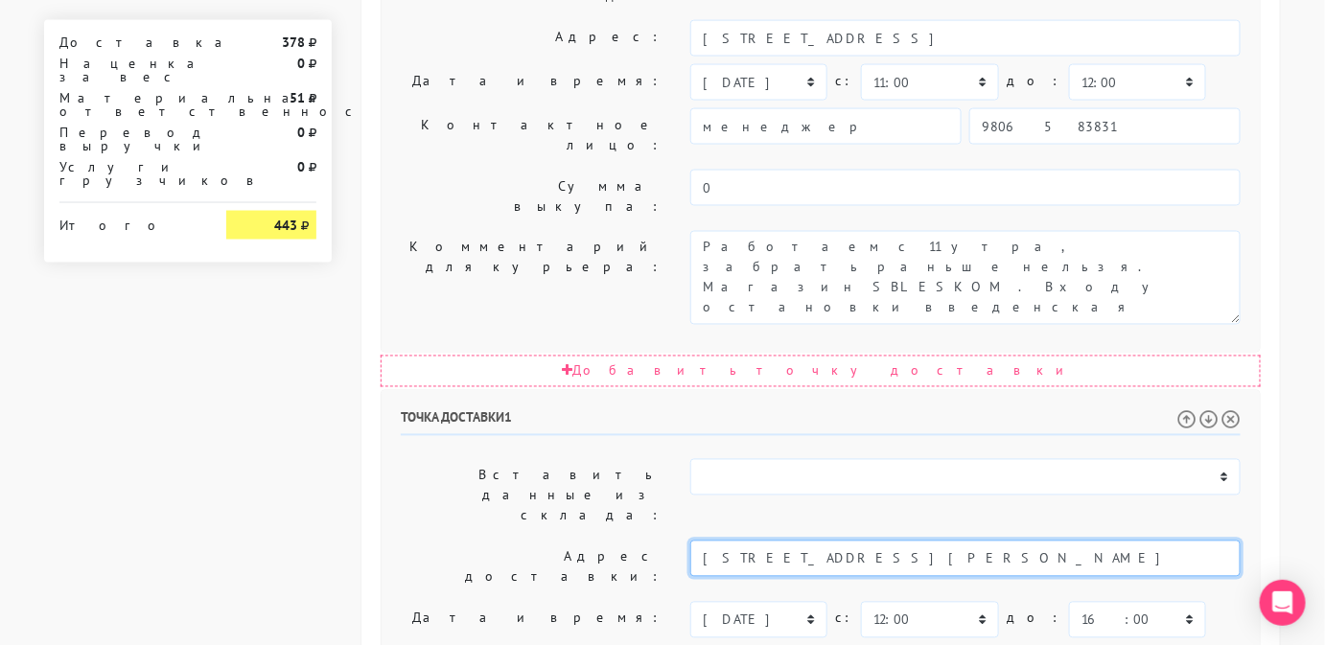
type input "Санкт-Петербург, Невский проспект, 22-24 / Малая Конюшенная улица, 9"
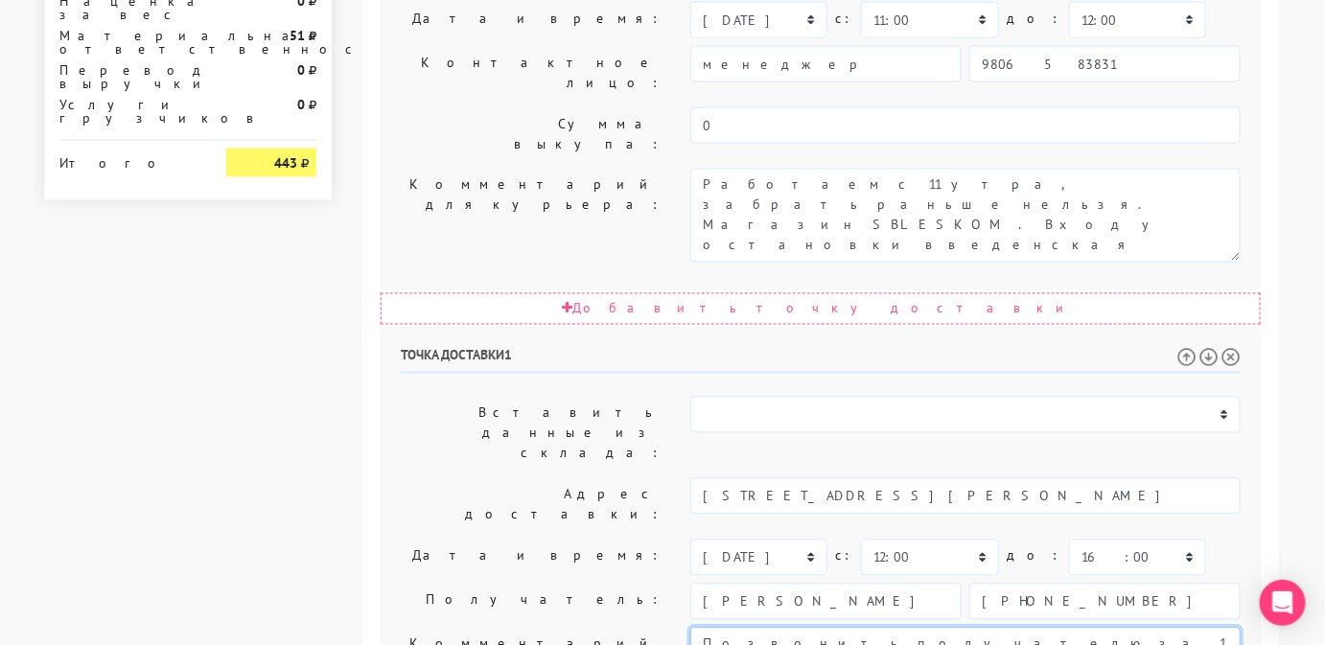
scroll to position [1070, 0]
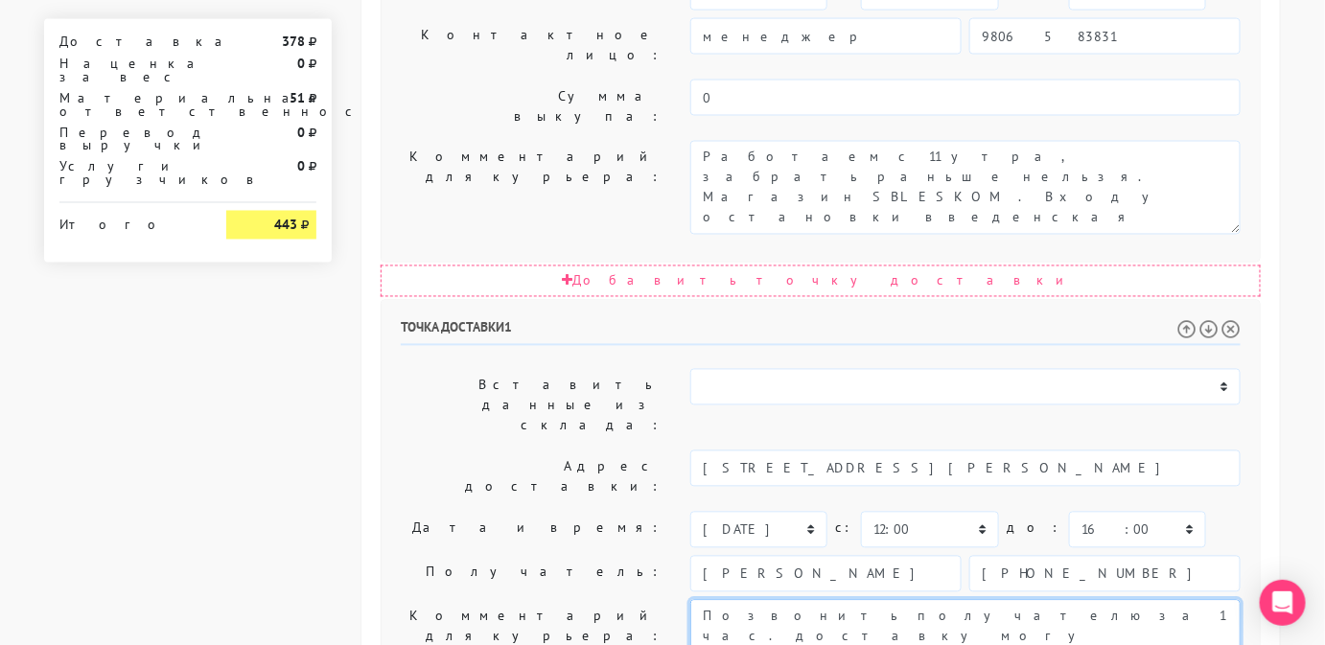
type textarea "Позвонить получателю за 1 час. доставку могу принять по рабочим дням с 11 до 18…"
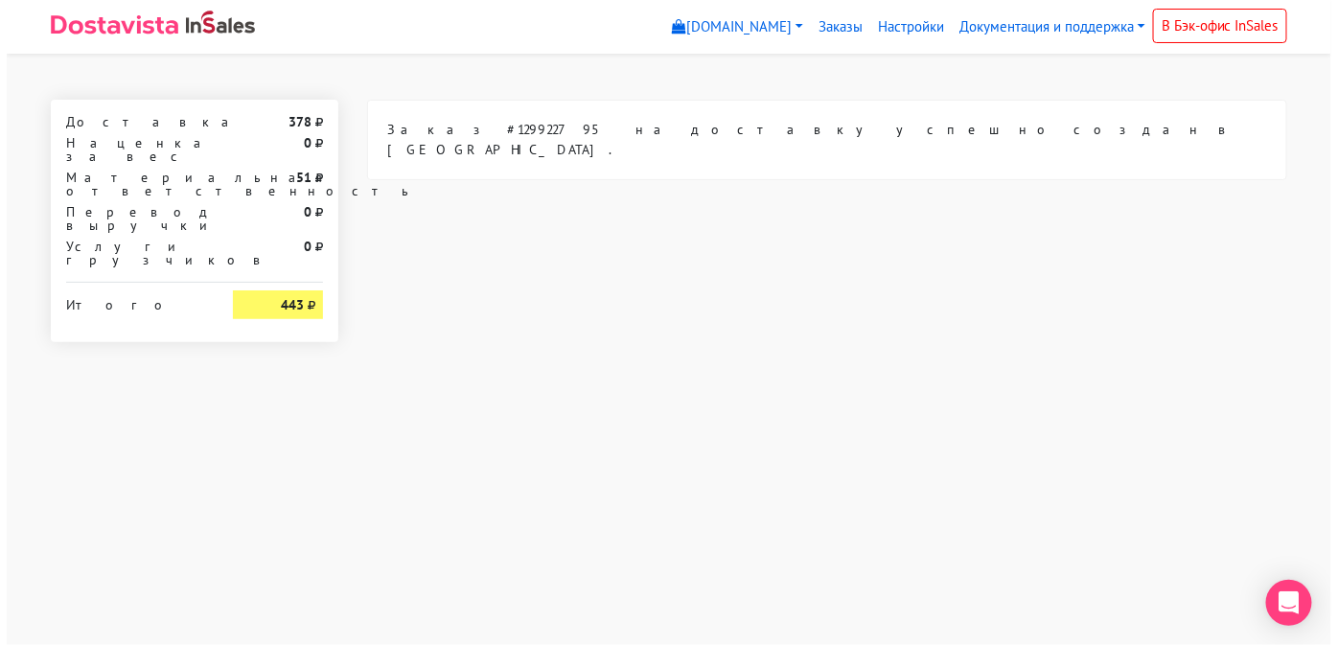
scroll to position [0, 0]
